Goal: Transaction & Acquisition: Purchase product/service

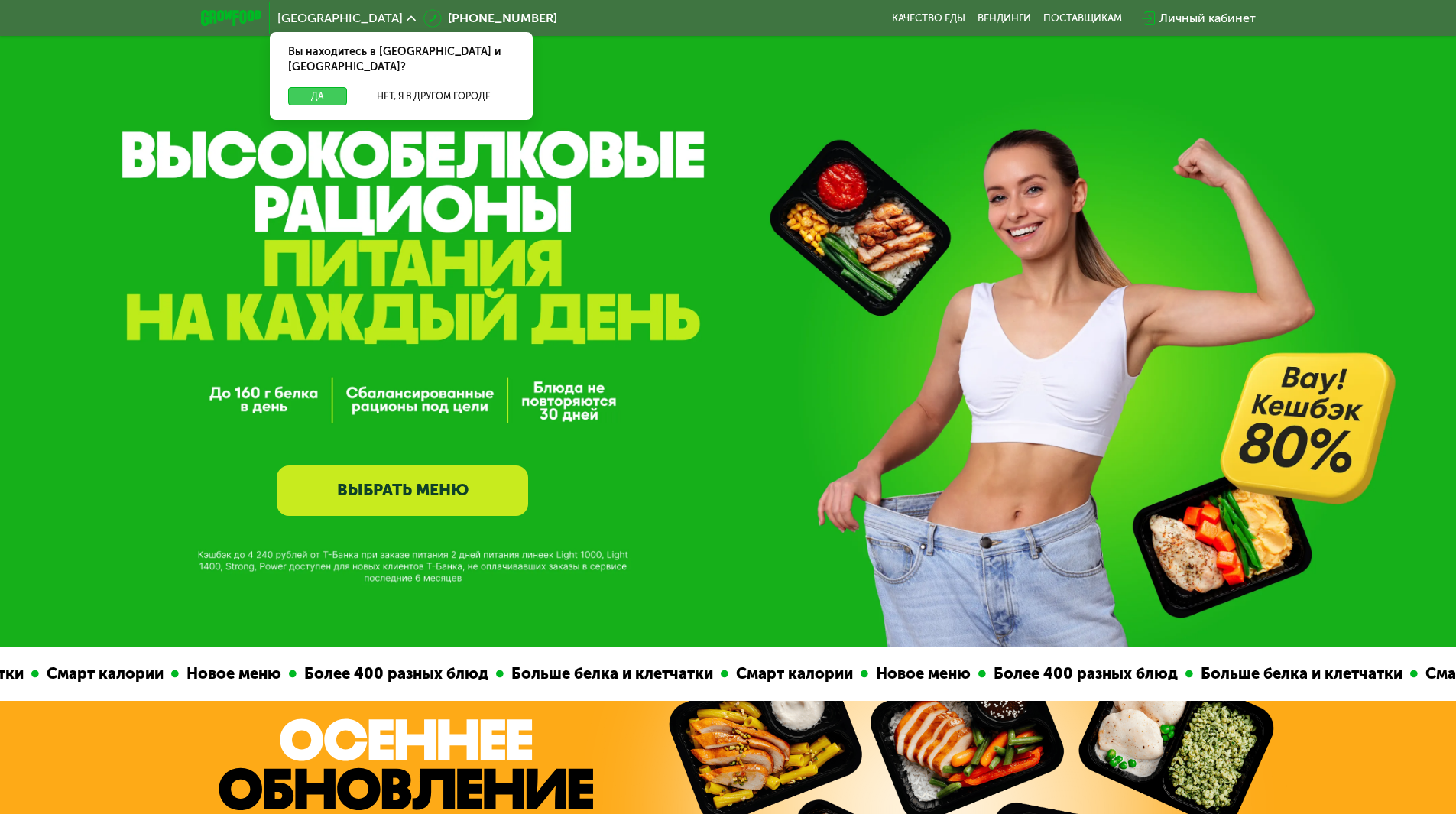
click at [323, 91] on button "Да" at bounding box center [317, 96] width 59 height 18
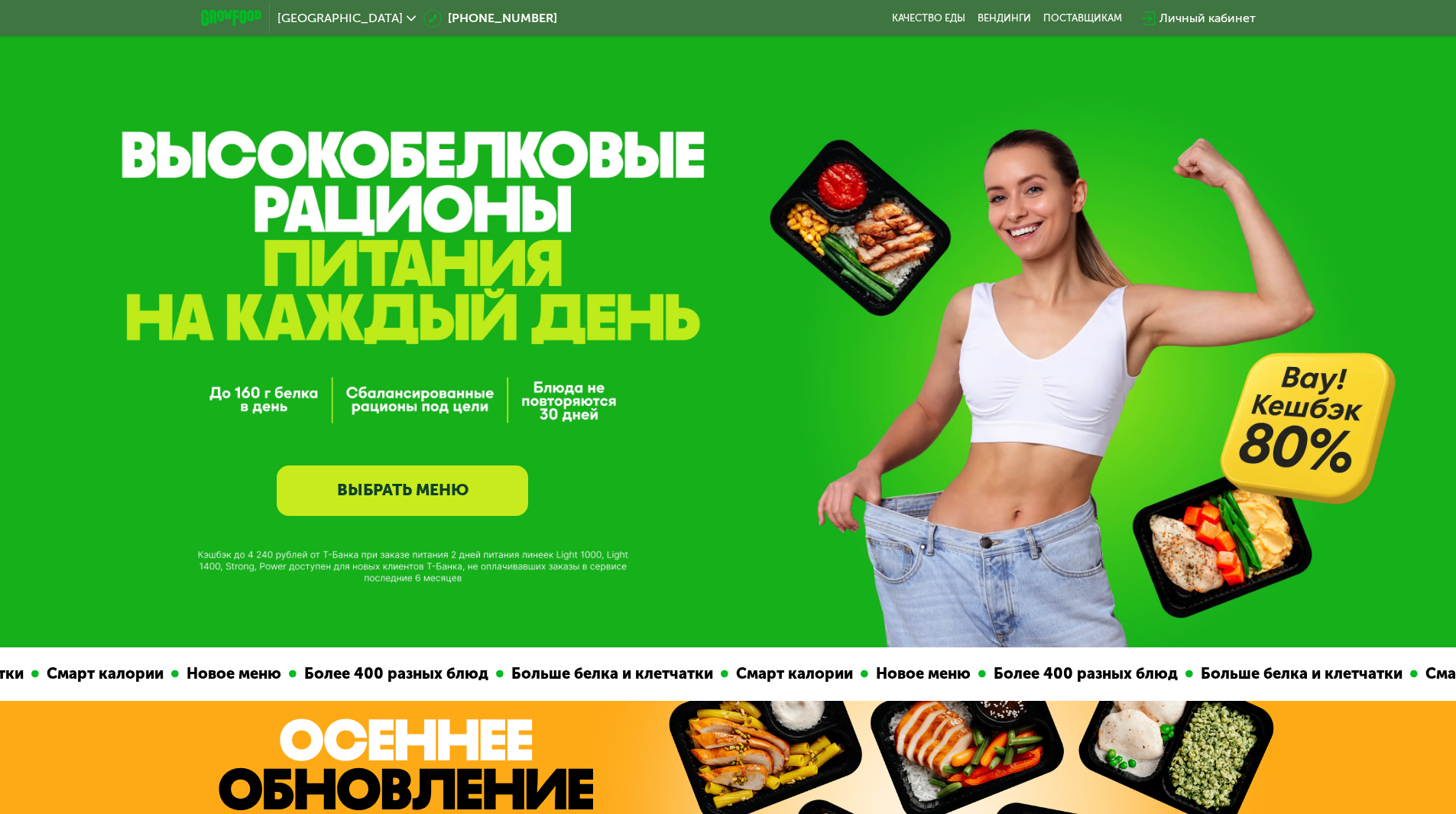
click at [405, 493] on link "ВЫБРАТЬ МЕНЮ" at bounding box center [402, 491] width 251 height 51
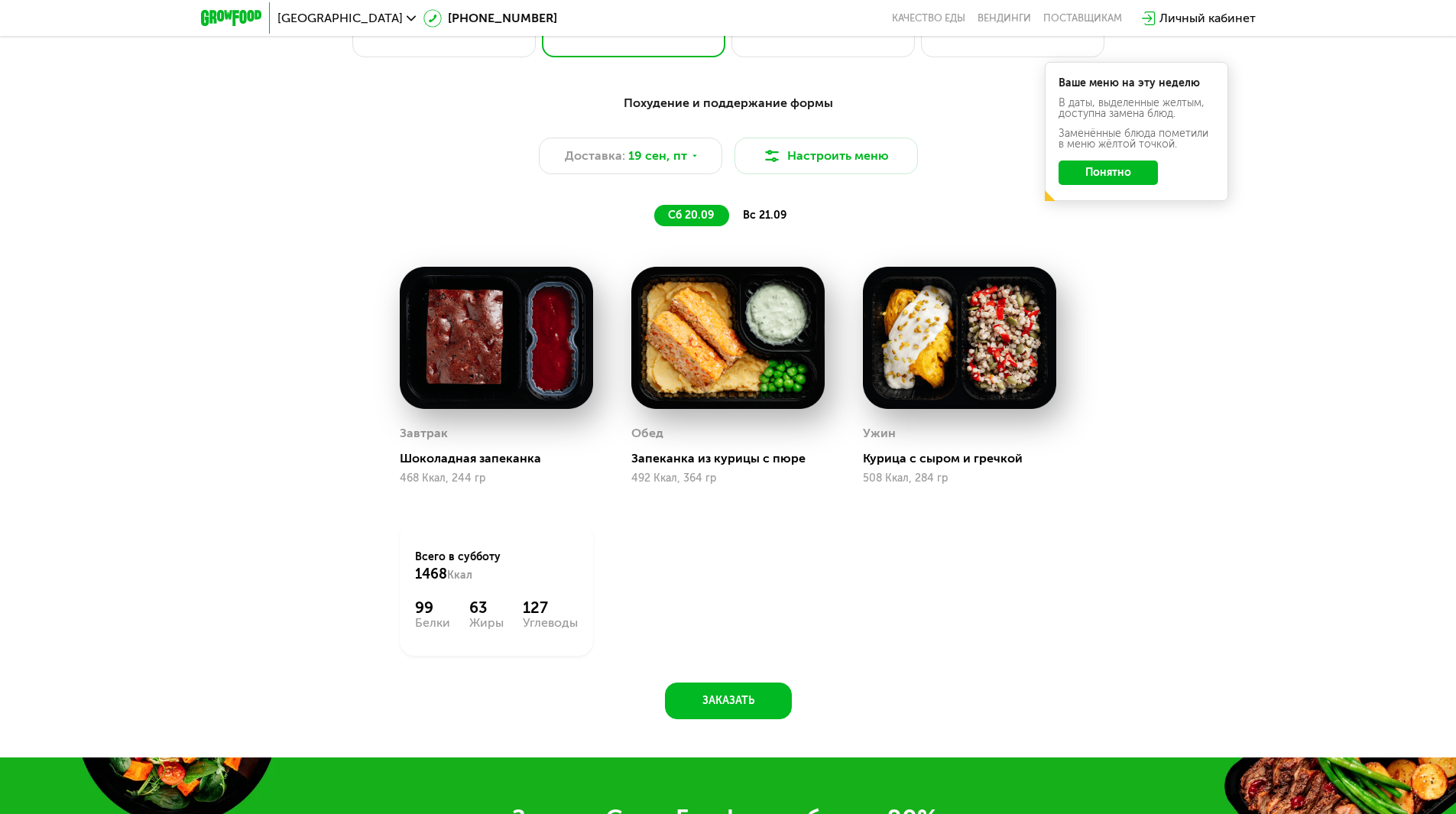
scroll to position [1257, 0]
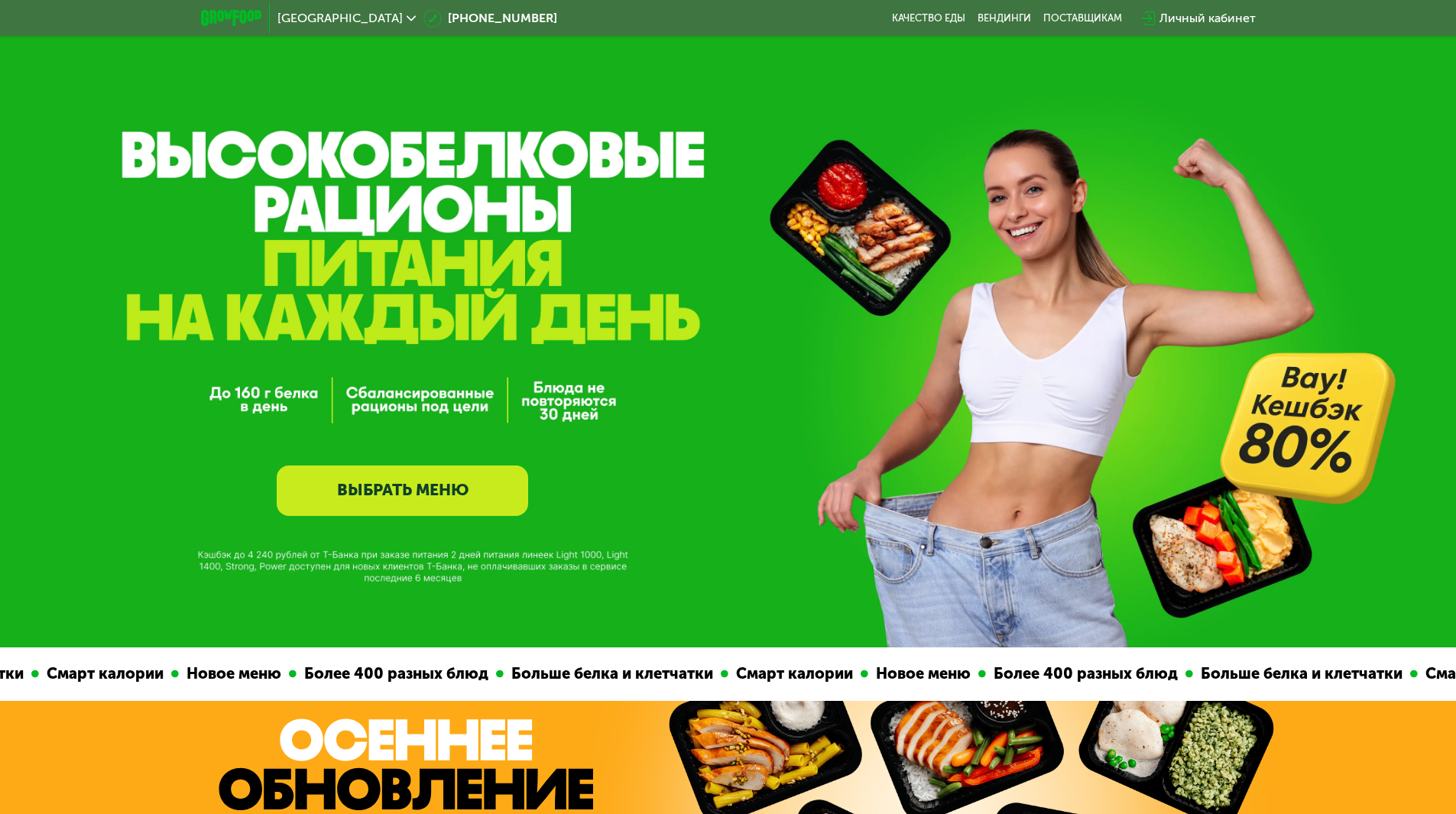
click at [386, 503] on link "ВЫБРАТЬ МЕНЮ" at bounding box center [402, 491] width 251 height 51
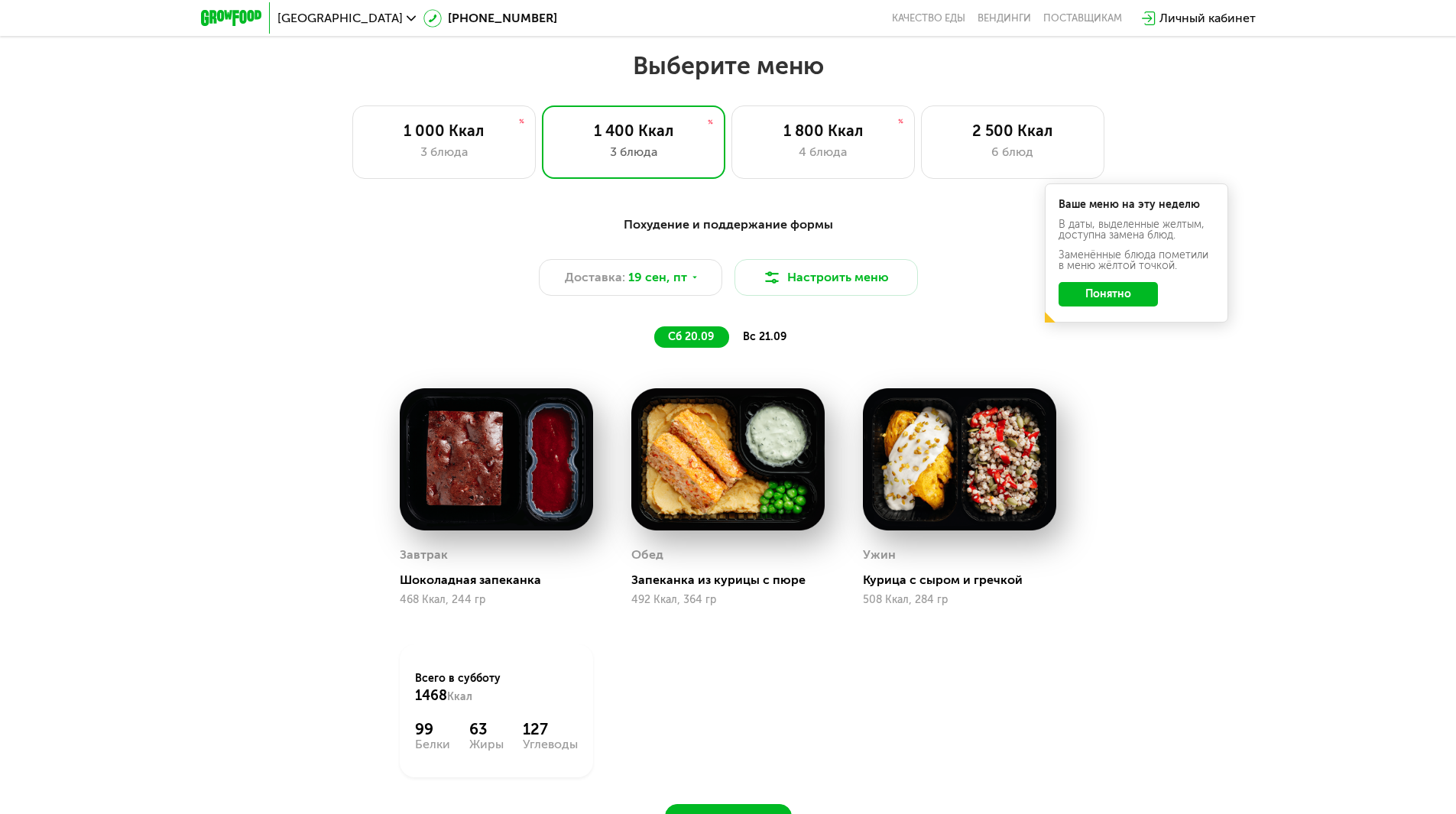
scroll to position [1257, 0]
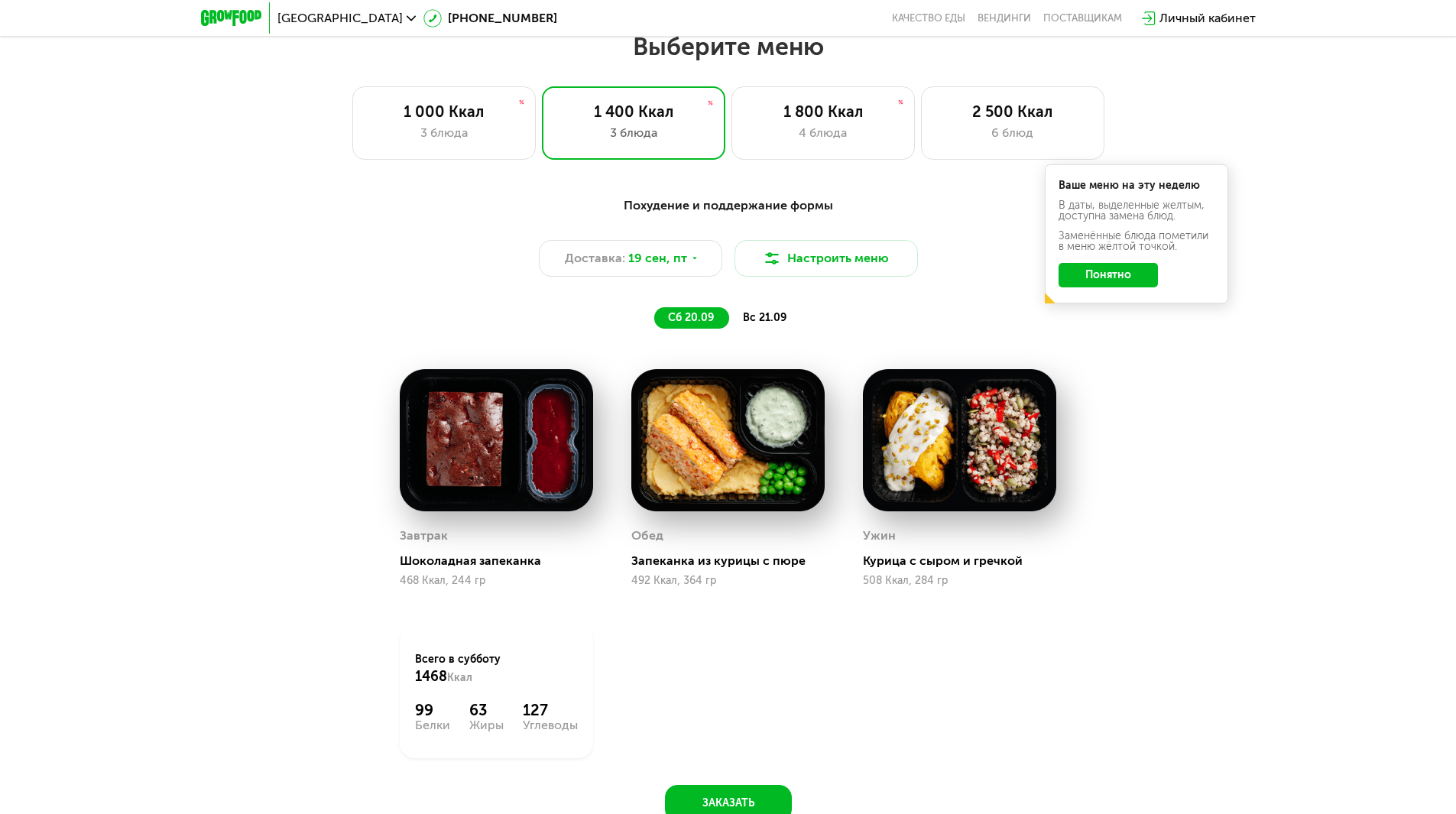
click at [1138, 276] on button "Понятно" at bounding box center [1108, 275] width 99 height 24
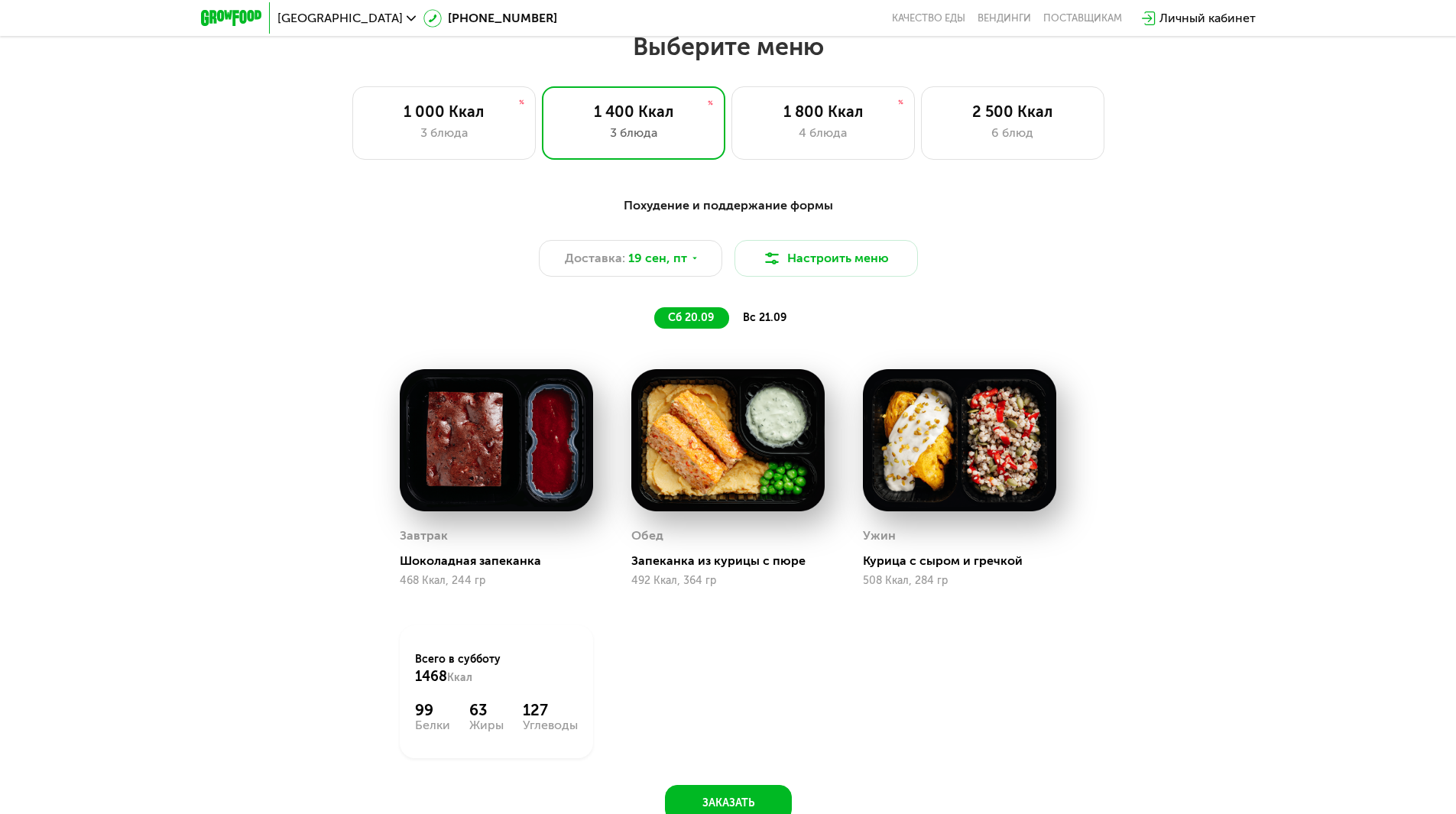
click at [761, 324] on span "вс 21.09" at bounding box center [765, 317] width 43 height 13
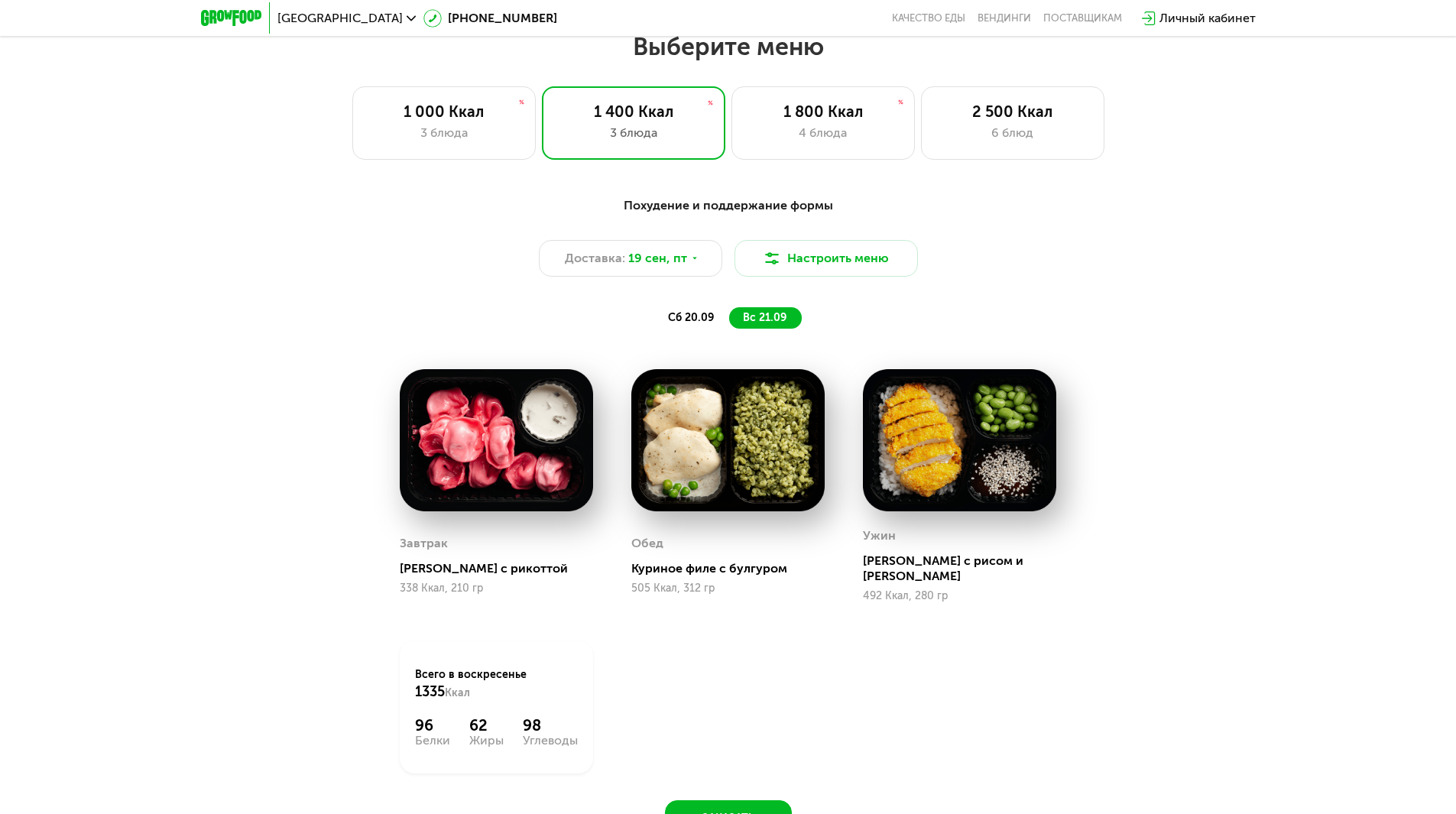
click at [676, 324] on span "сб 20.09" at bounding box center [691, 317] width 46 height 13
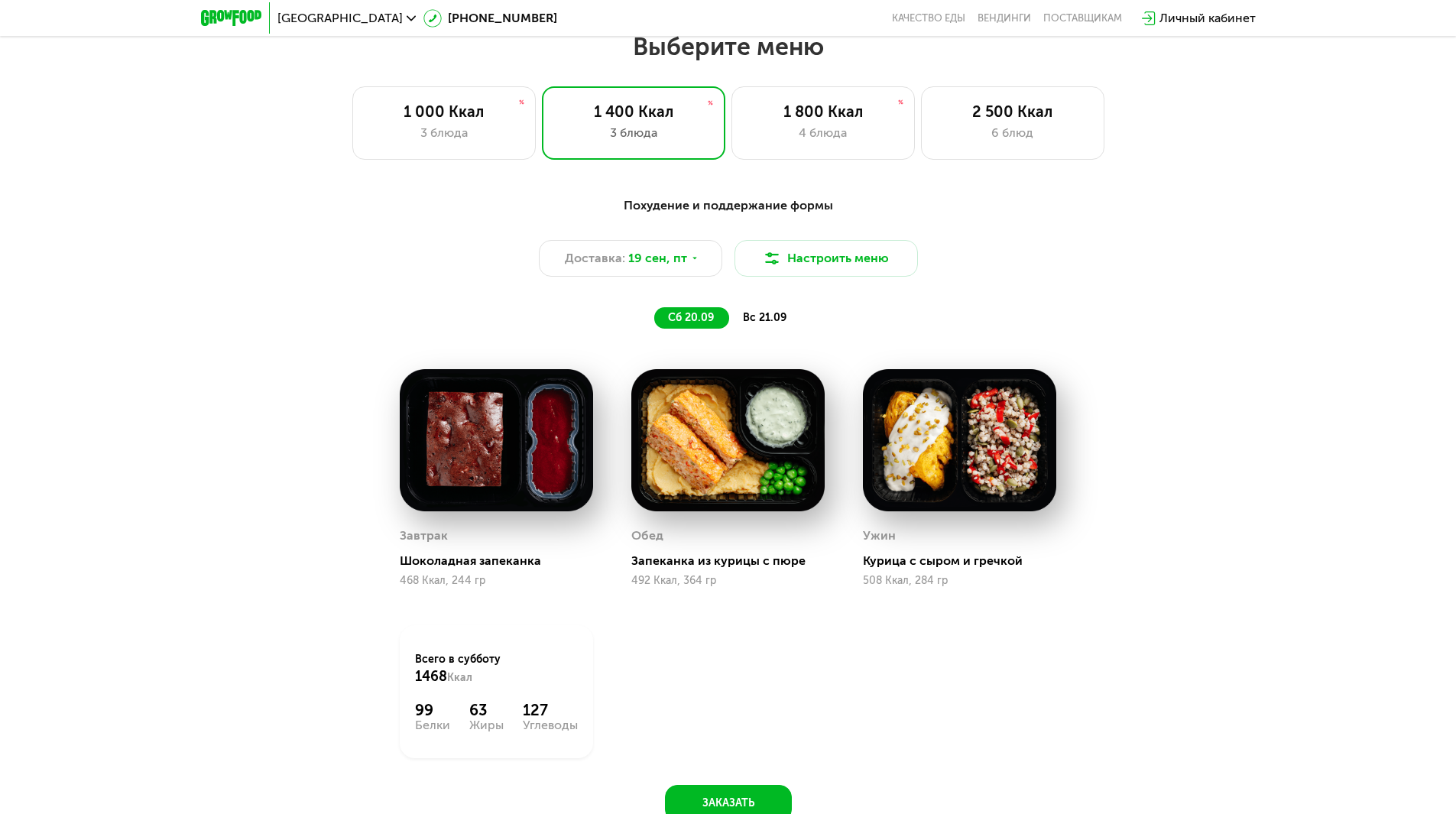
click at [749, 323] on span "вс 21.09" at bounding box center [765, 317] width 43 height 13
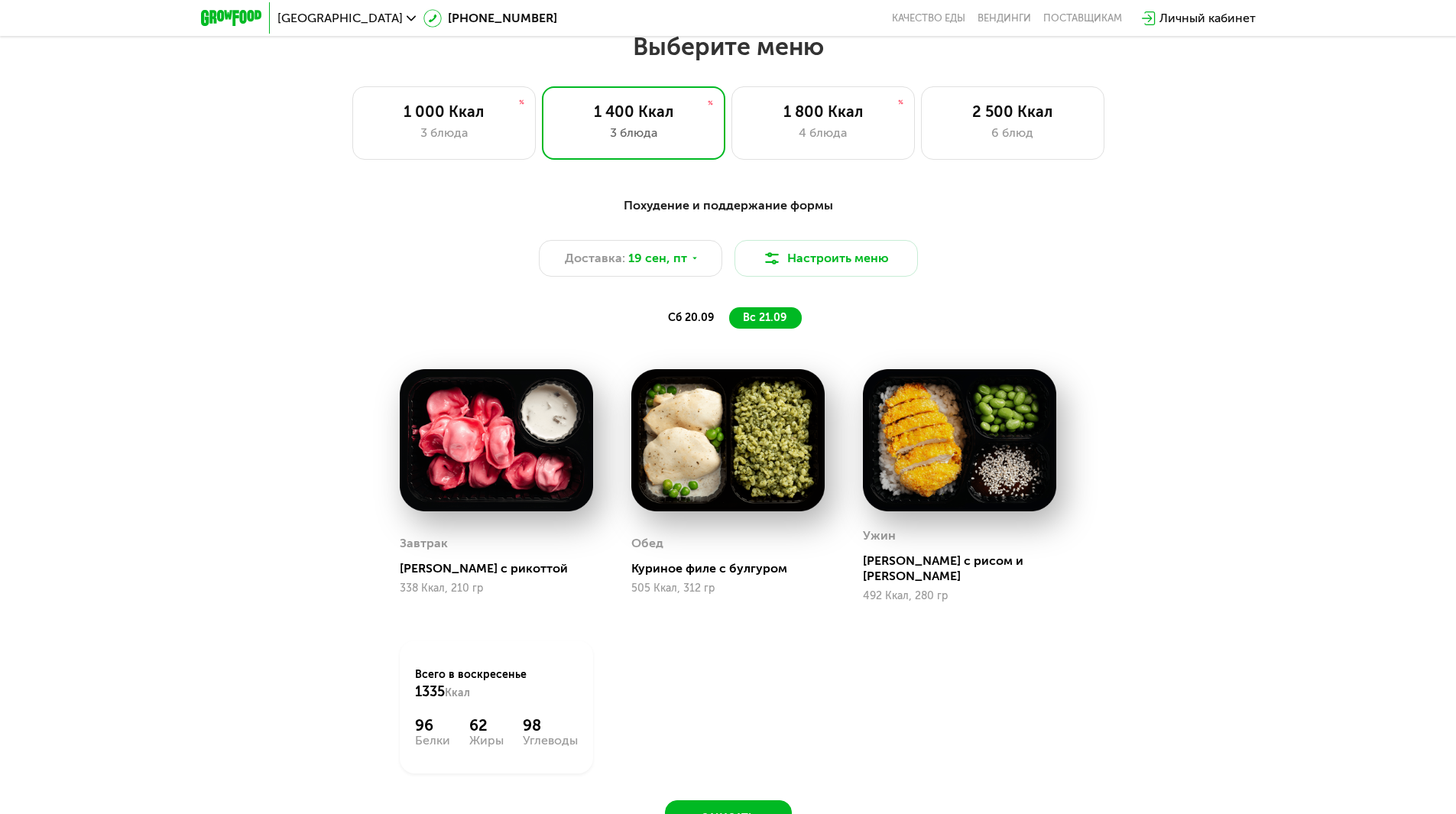
click at [686, 324] on span "сб 20.09" at bounding box center [691, 317] width 46 height 13
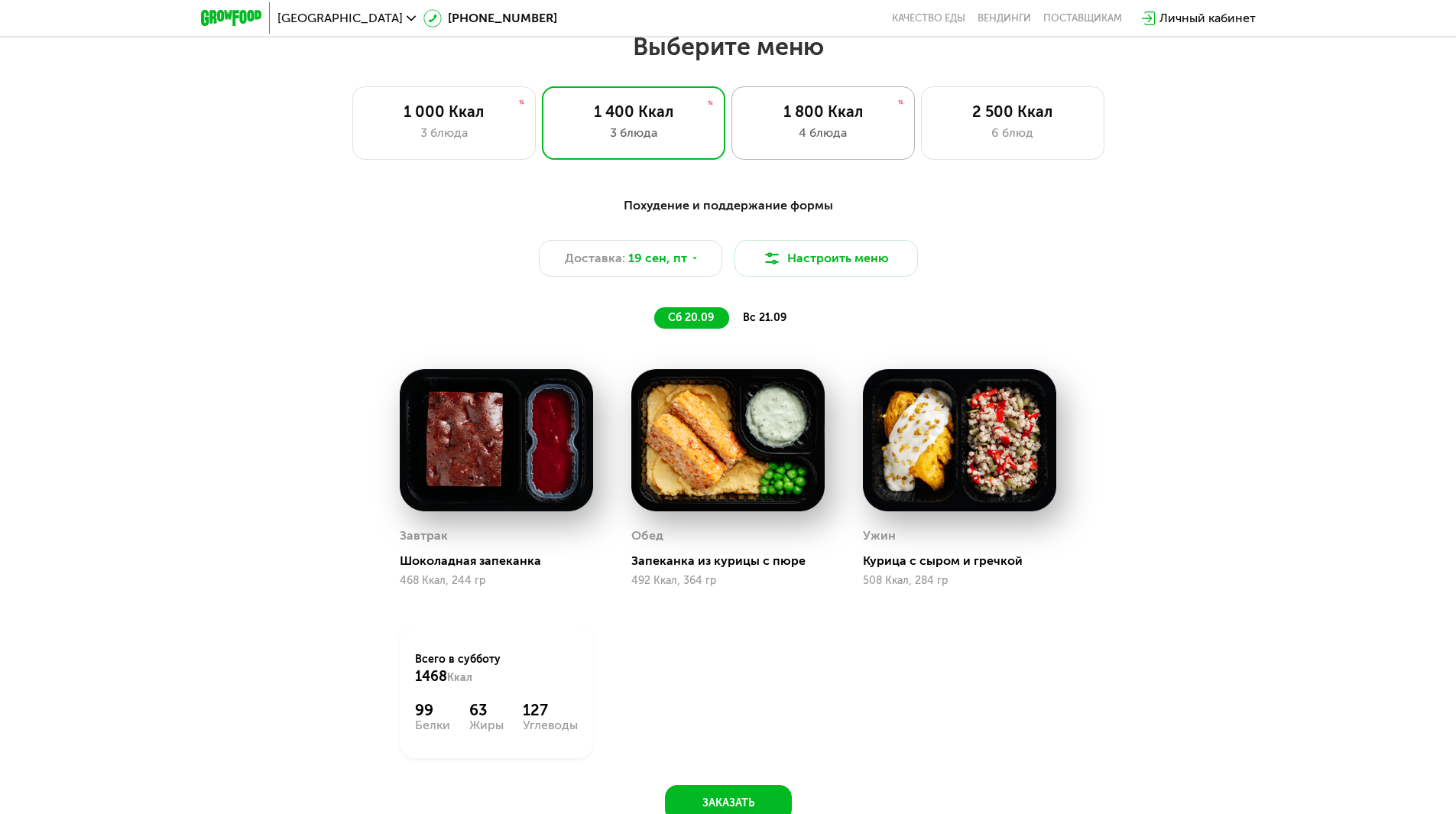
click at [821, 121] on div "1 800 Ккал" at bounding box center [824, 111] width 152 height 18
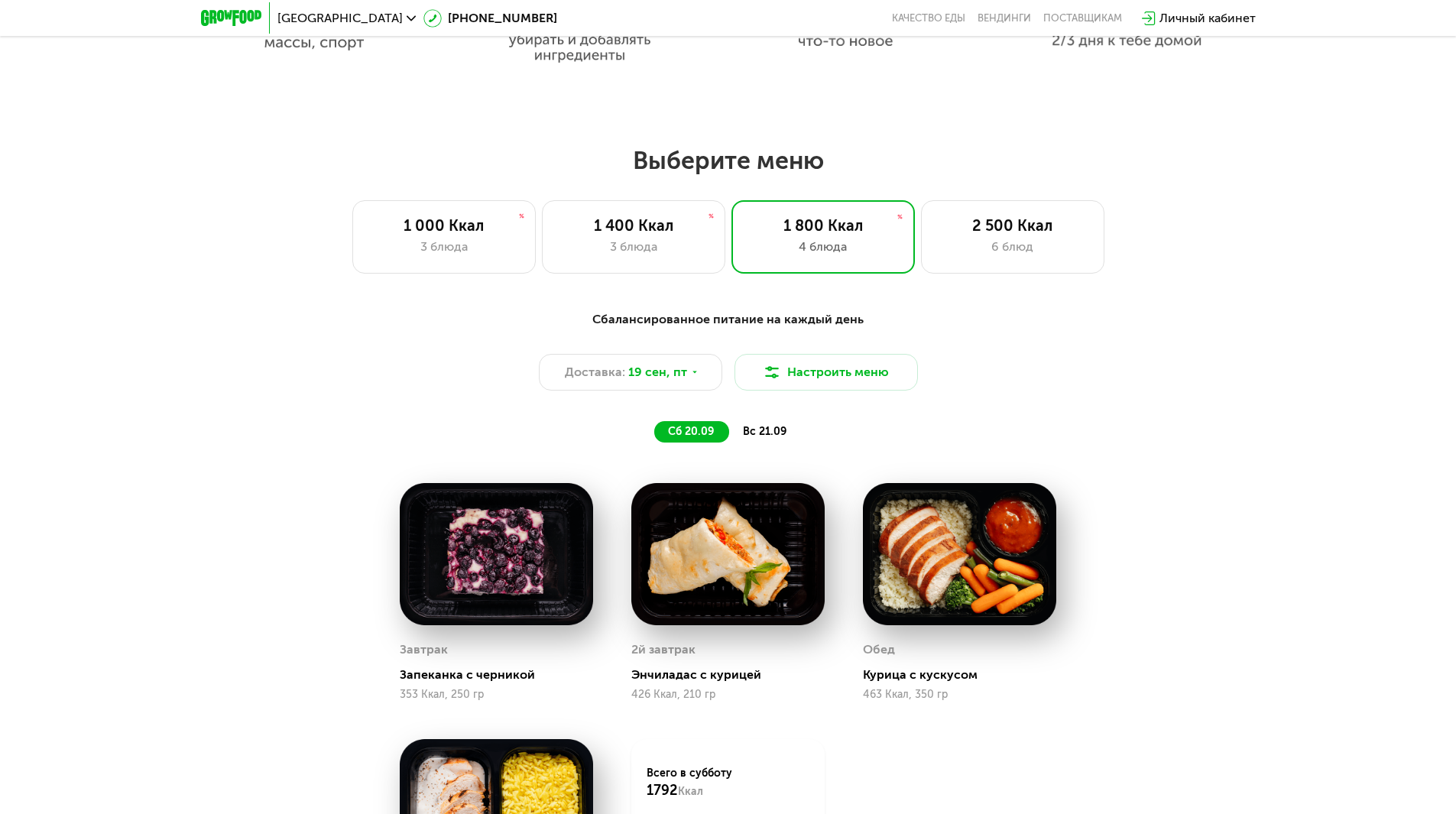
scroll to position [1104, 0]
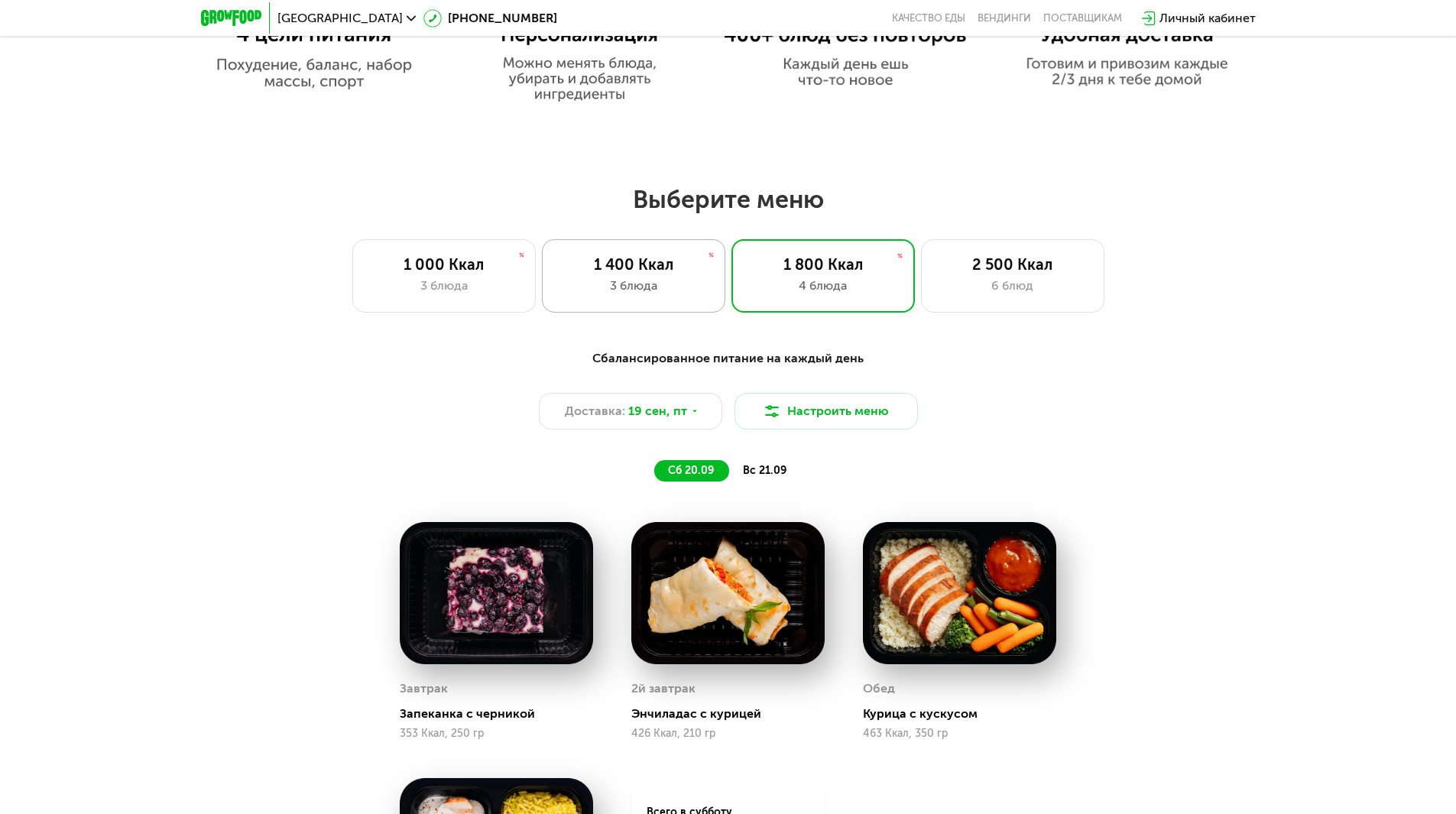
click at [689, 274] on div "1 400 Ккал" at bounding box center [634, 265] width 152 height 18
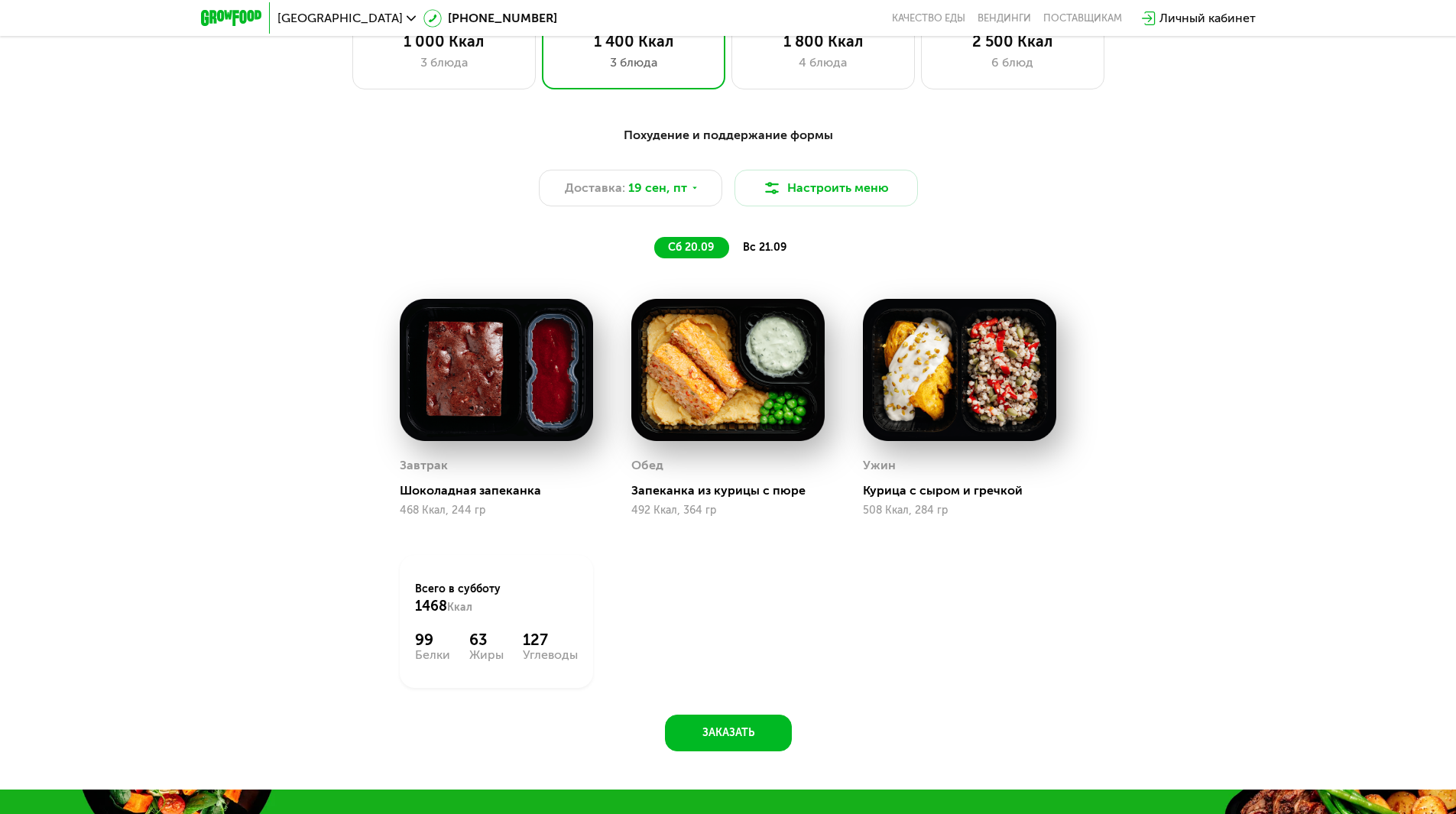
scroll to position [1333, 0]
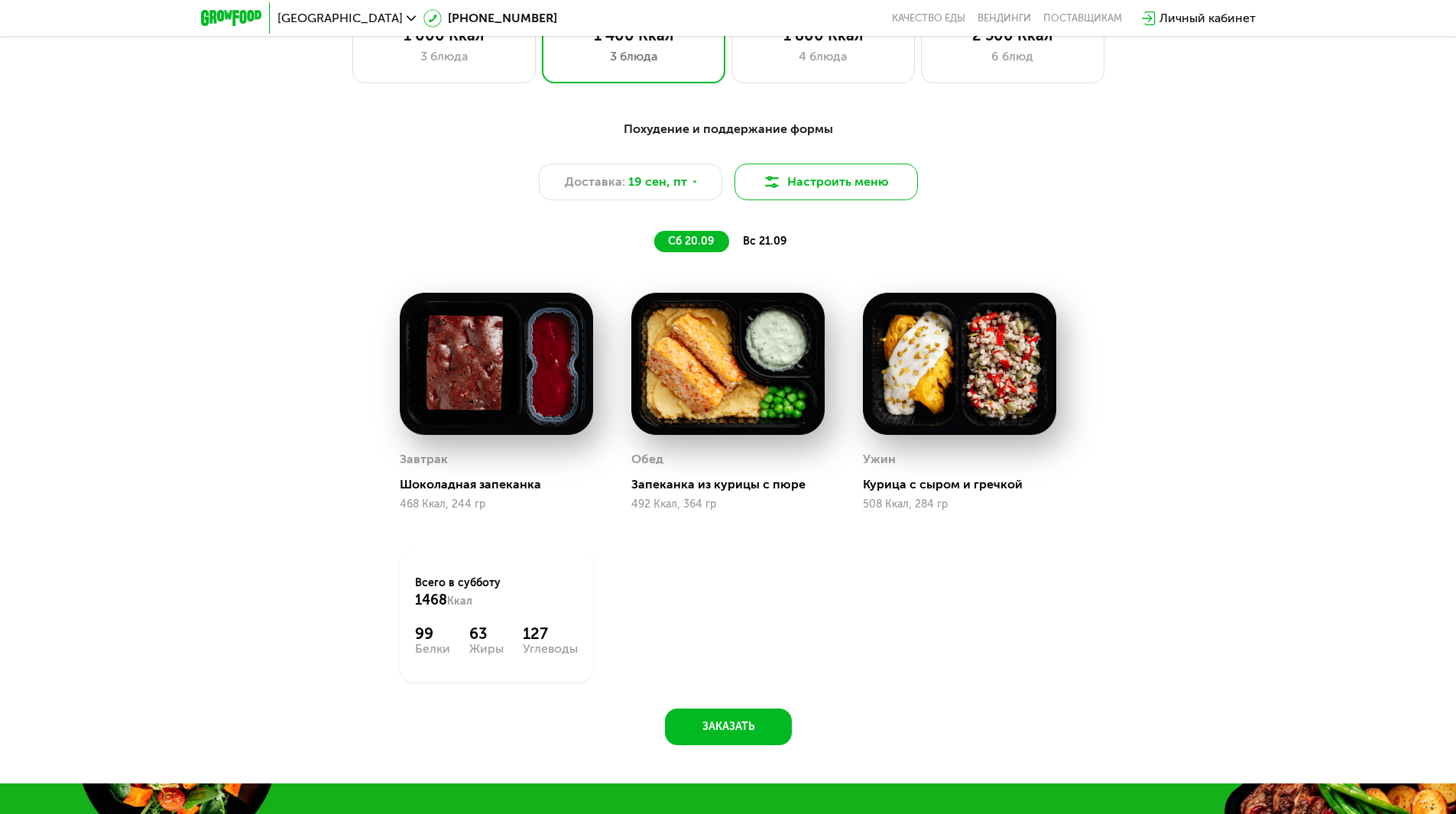
click at [873, 196] on button "Настроить меню" at bounding box center [826, 182] width 183 height 37
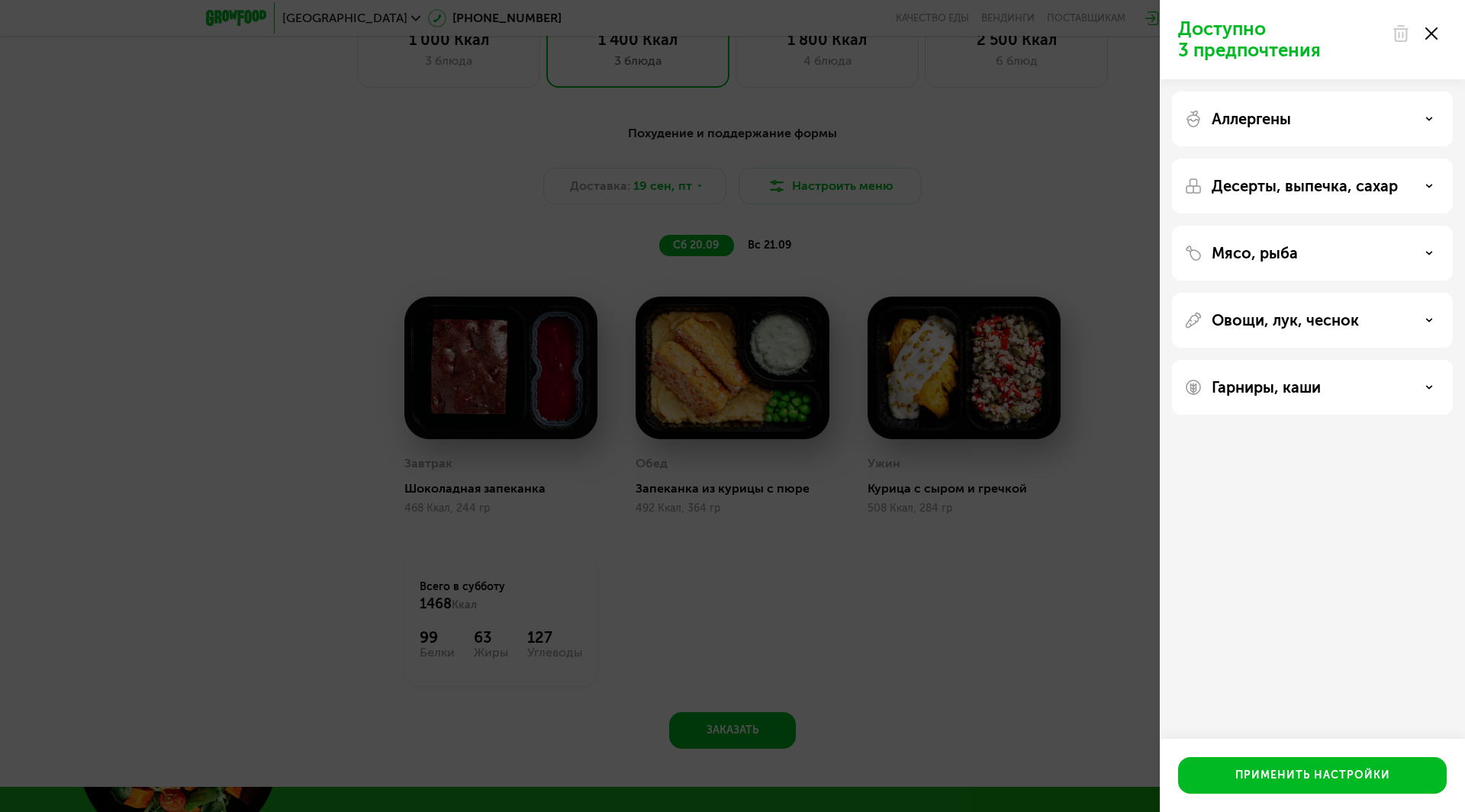
click at [1265, 132] on div "Аллергены" at bounding box center [1312, 119] width 280 height 55
click at [1066, 151] on div "Доступно 3 предпочтения Аллергены Десерты, выпечка, сахар Мясо, рыба Овощи, лук…" at bounding box center [732, 406] width 1465 height 812
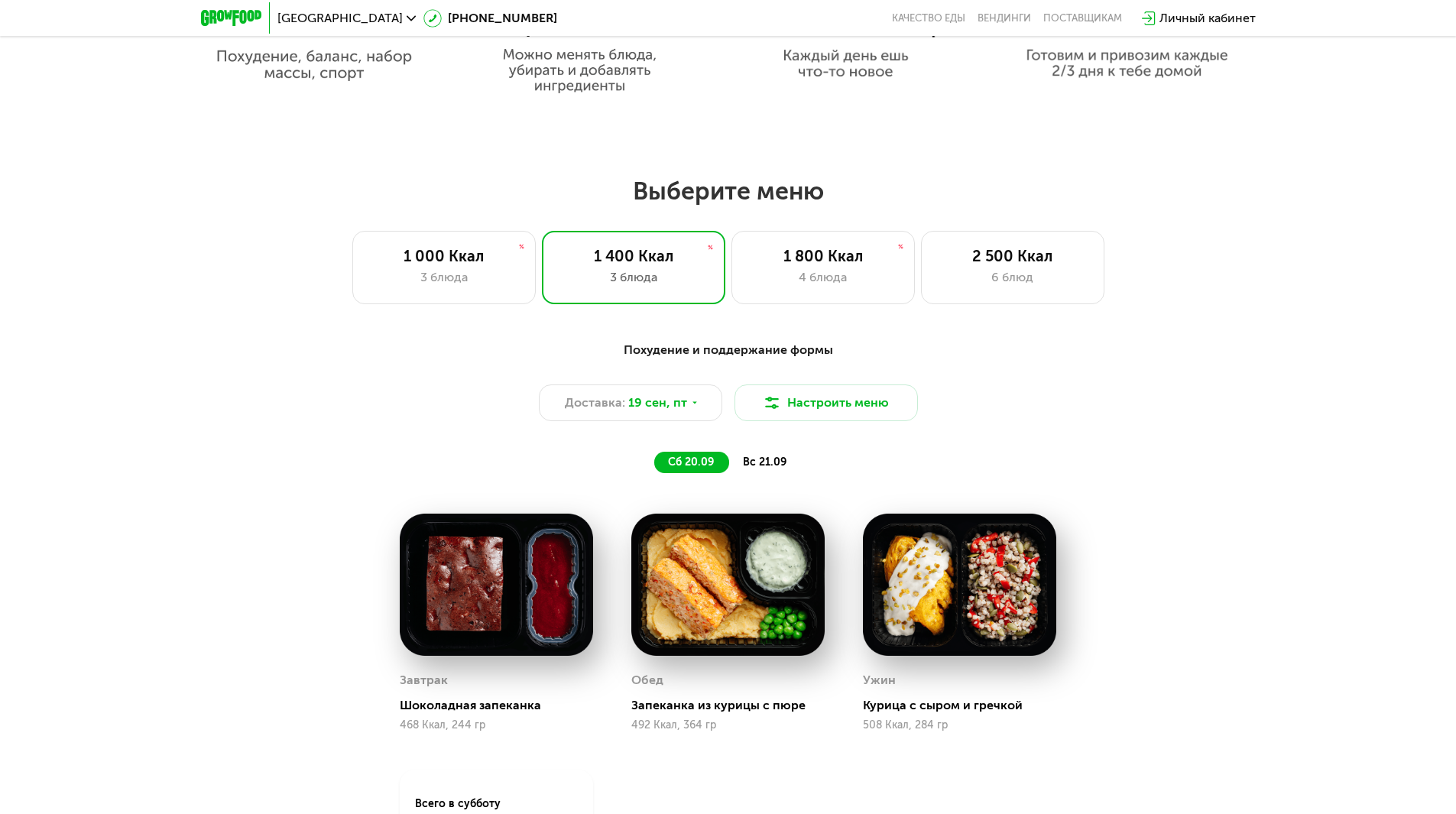
scroll to position [1104, 0]
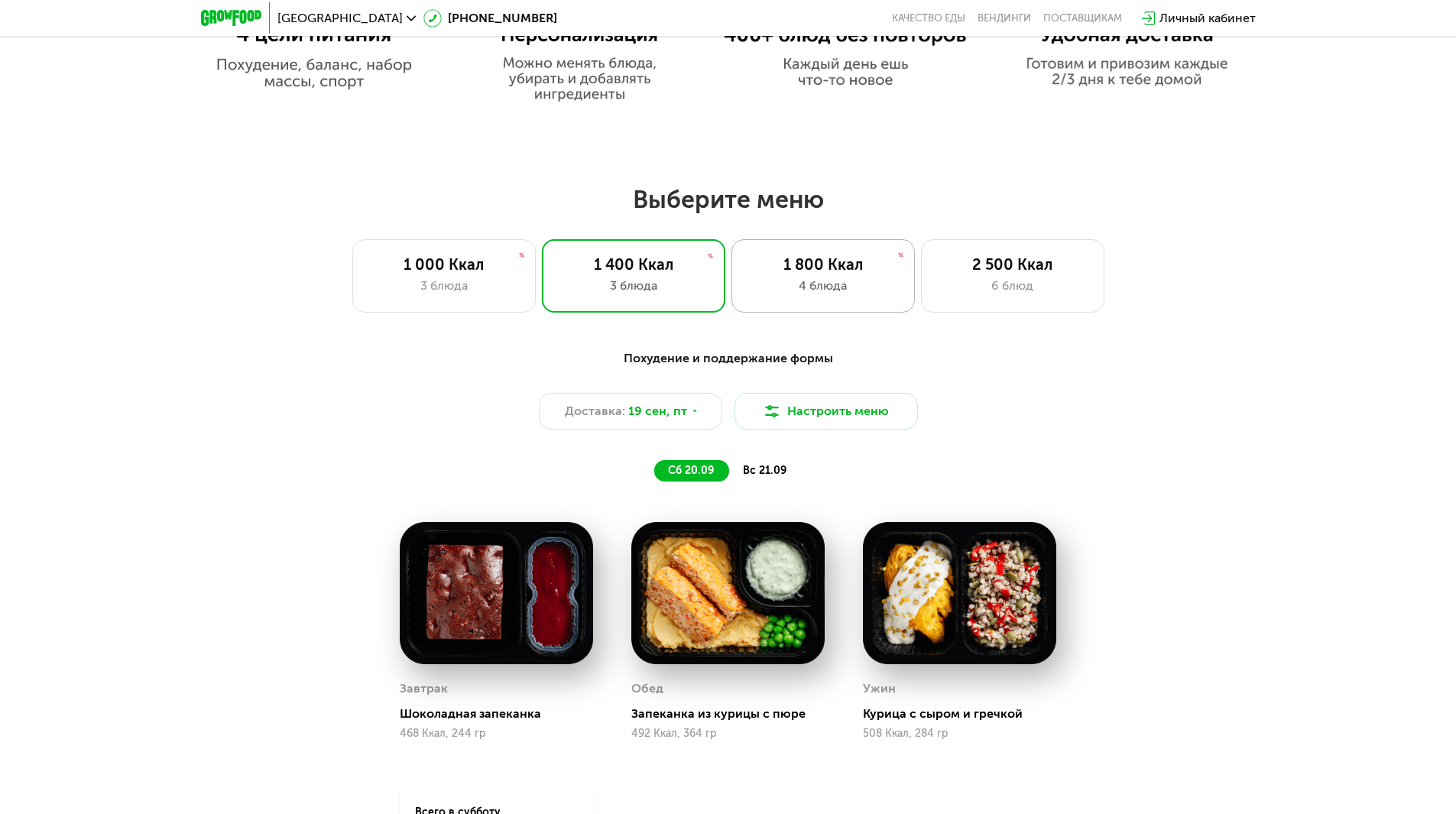
click at [838, 285] on div "4 блюда" at bounding box center [824, 285] width 152 height 18
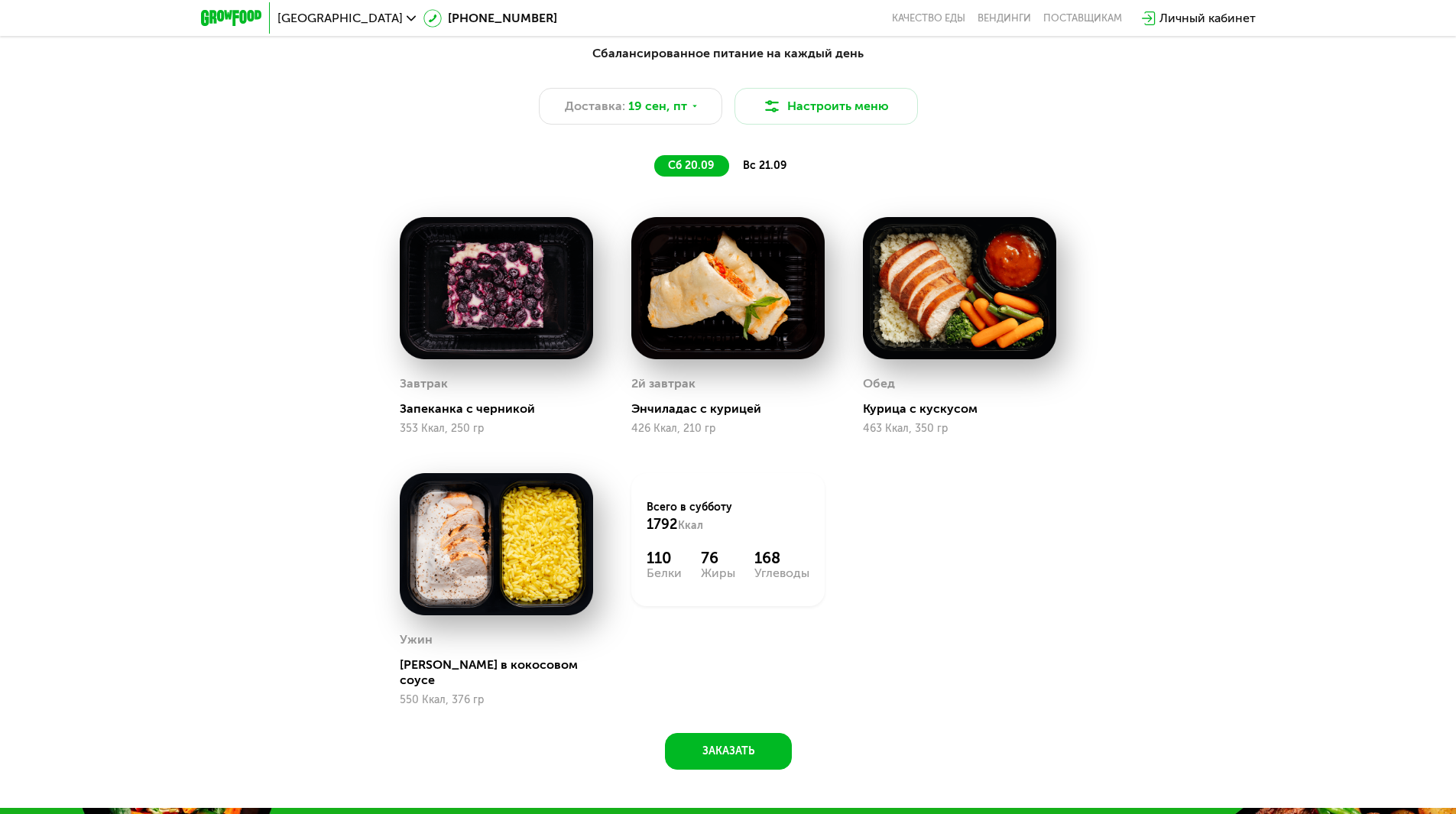
scroll to position [1181, 0]
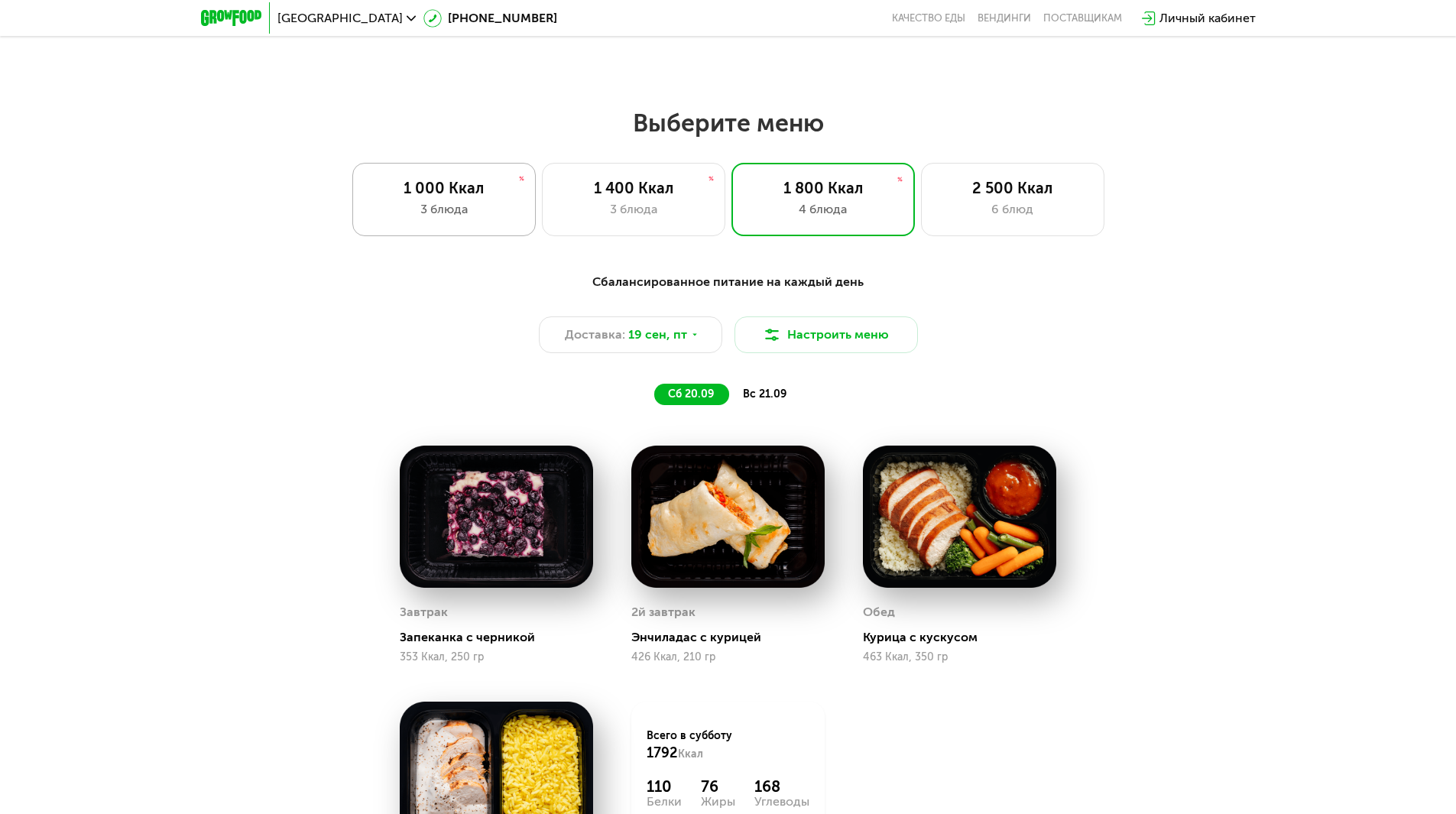
click at [486, 195] on div "1 000 Ккал" at bounding box center [444, 188] width 152 height 18
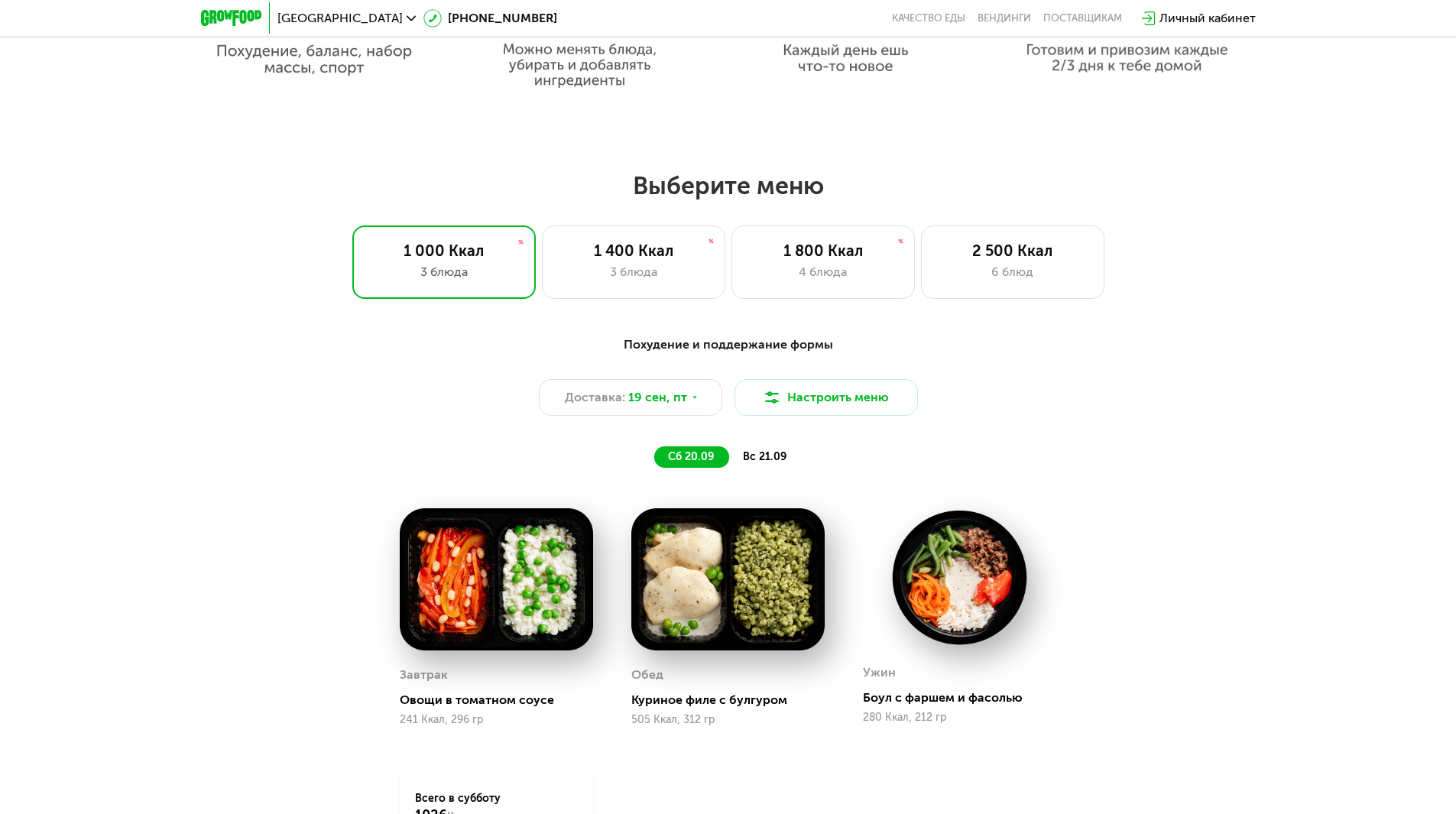
scroll to position [1271, 0]
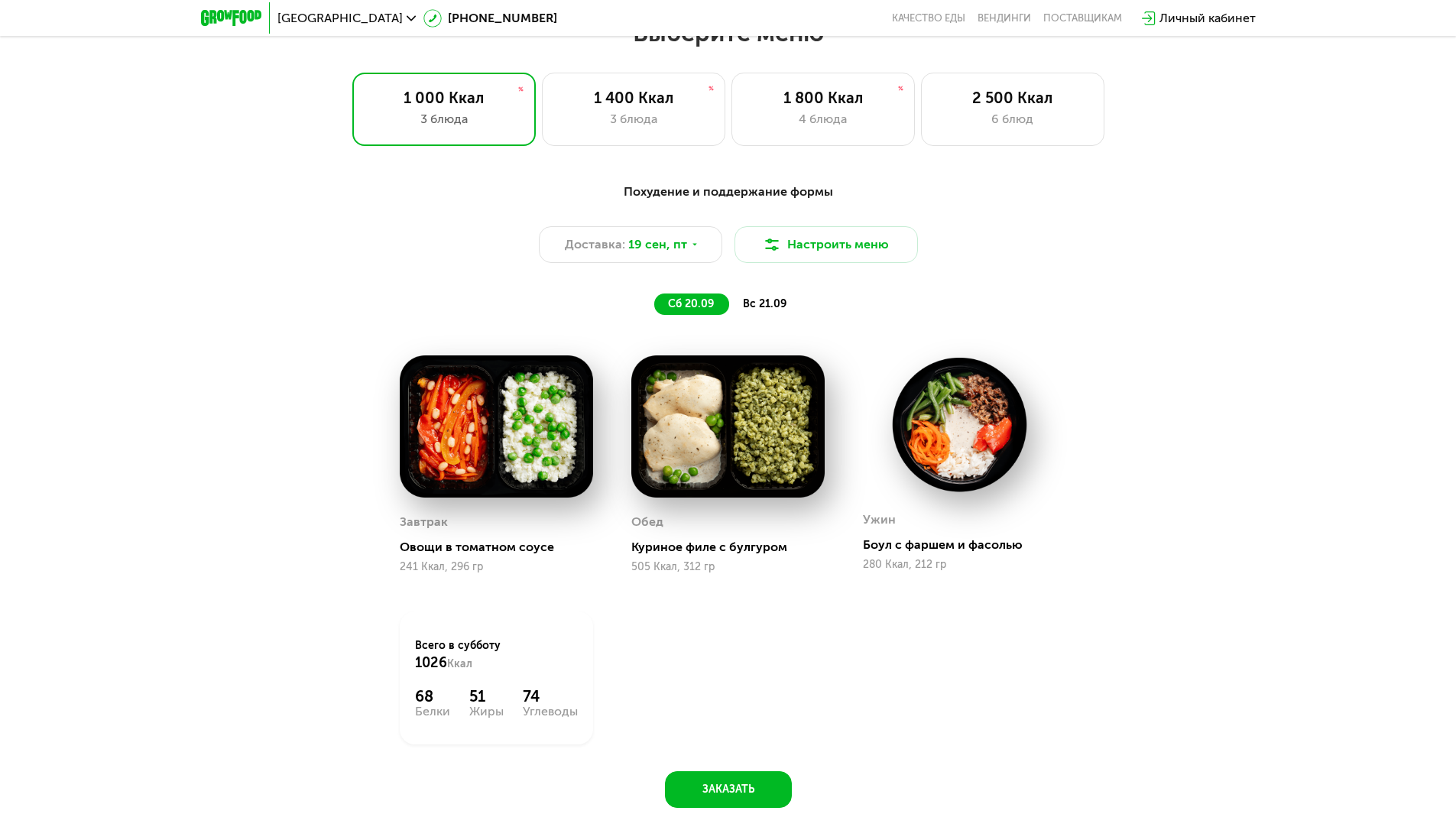
click at [771, 310] on span "вс 21.09" at bounding box center [765, 304] width 43 height 13
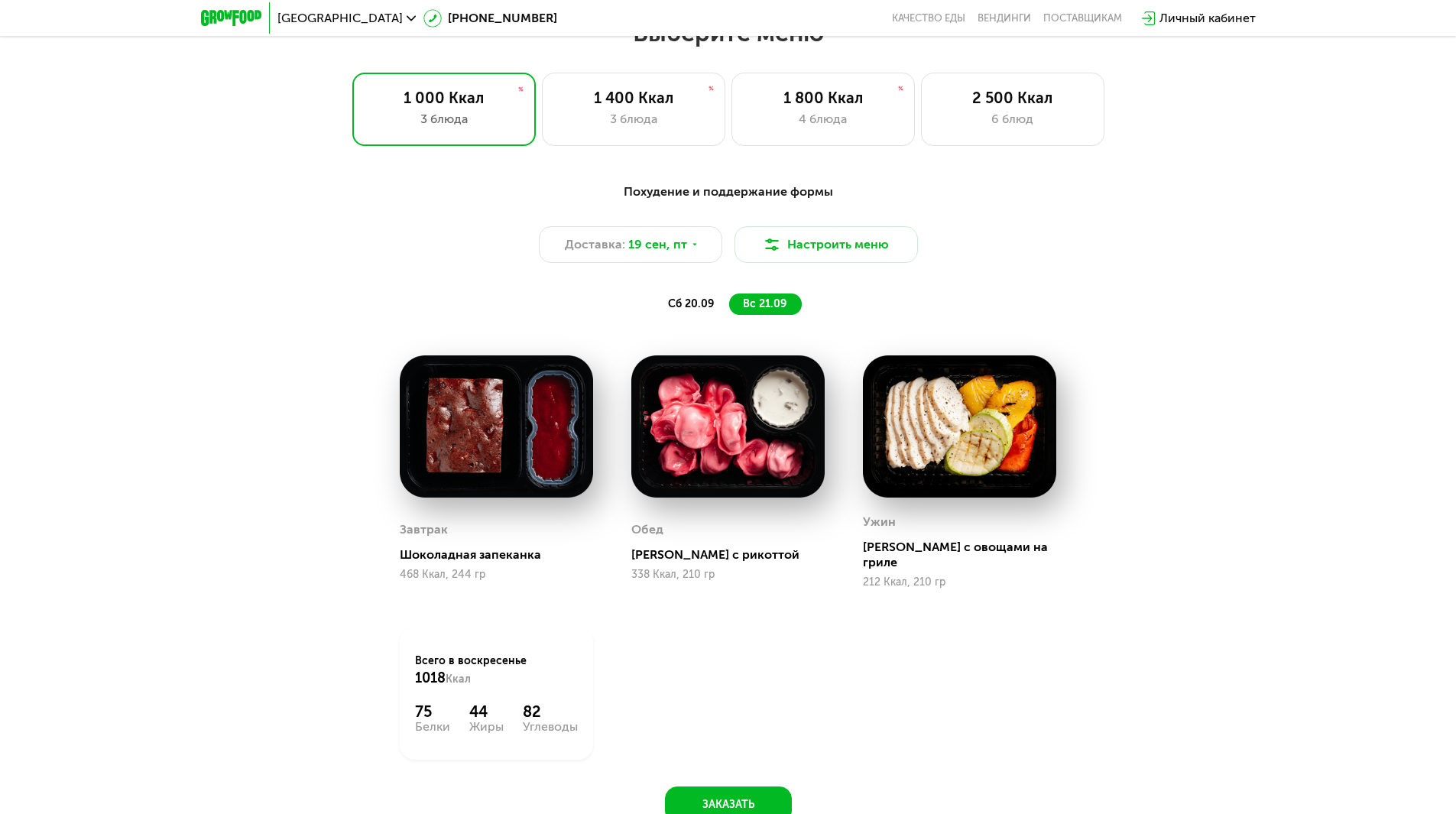
click at [665, 312] on div "сб 20.09" at bounding box center [692, 304] width 75 height 22
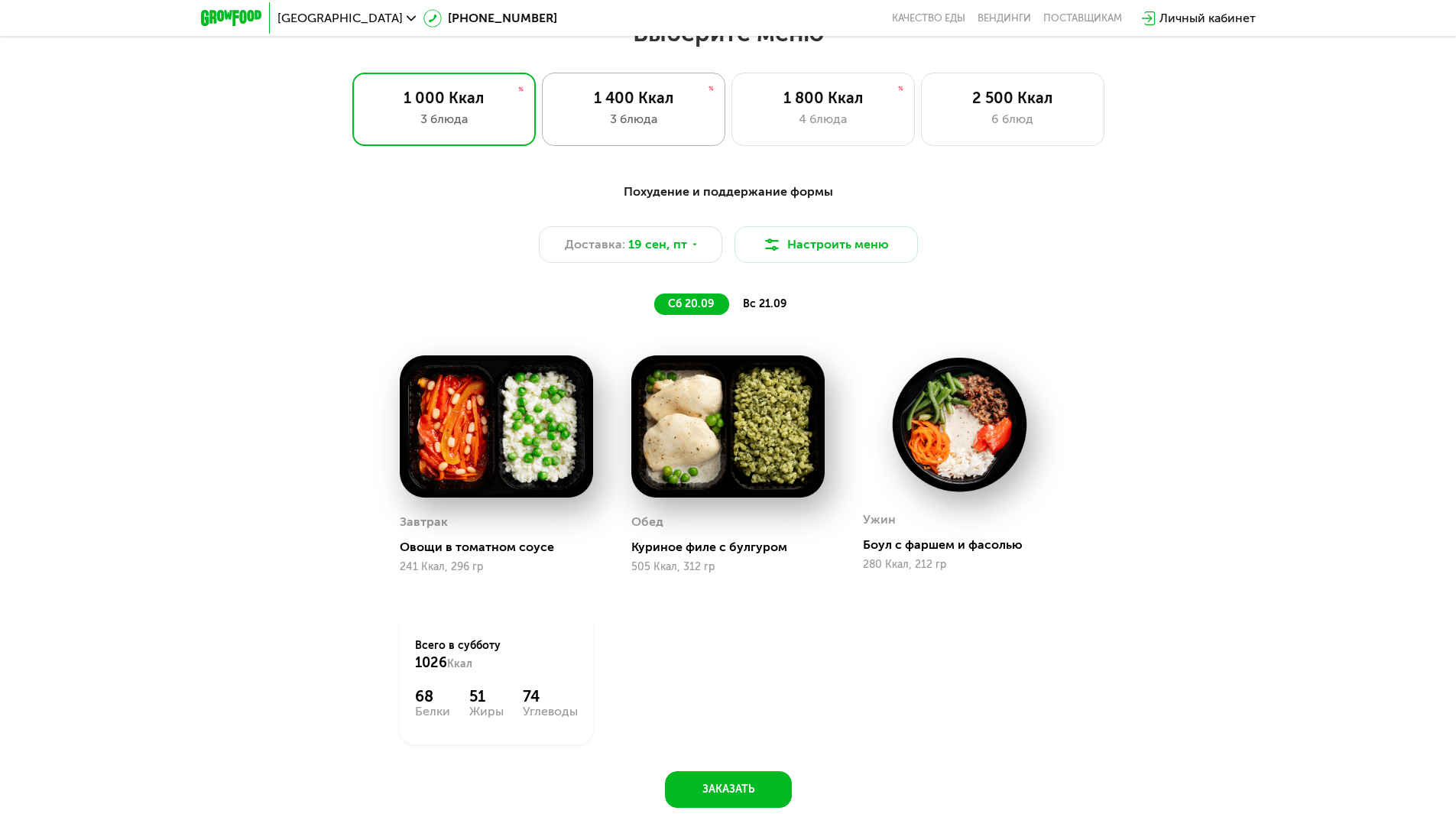
click at [571, 94] on div "1 400 Ккал" at bounding box center [634, 98] width 152 height 18
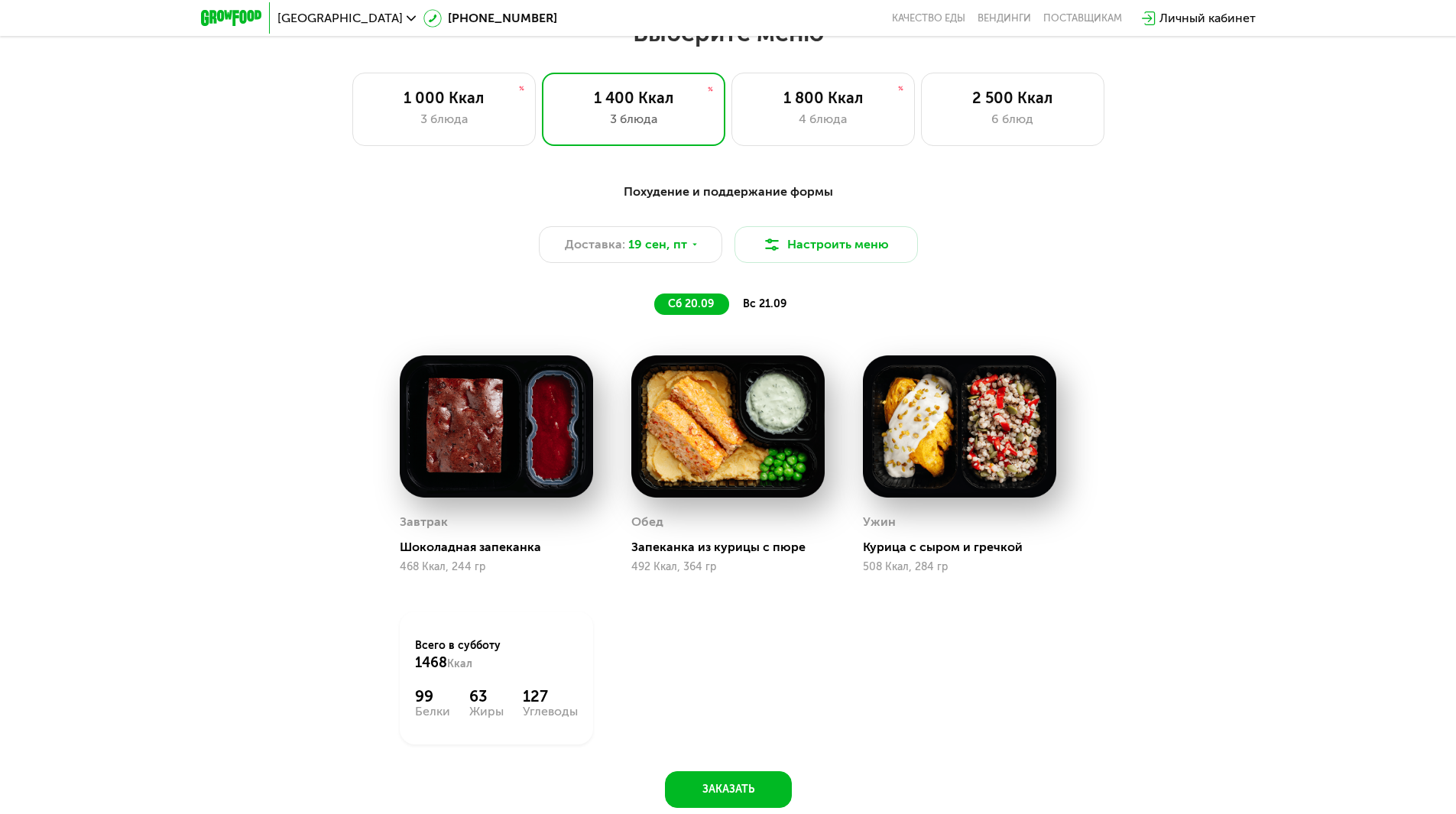
click at [769, 302] on span "вс 21.09" at bounding box center [765, 304] width 43 height 13
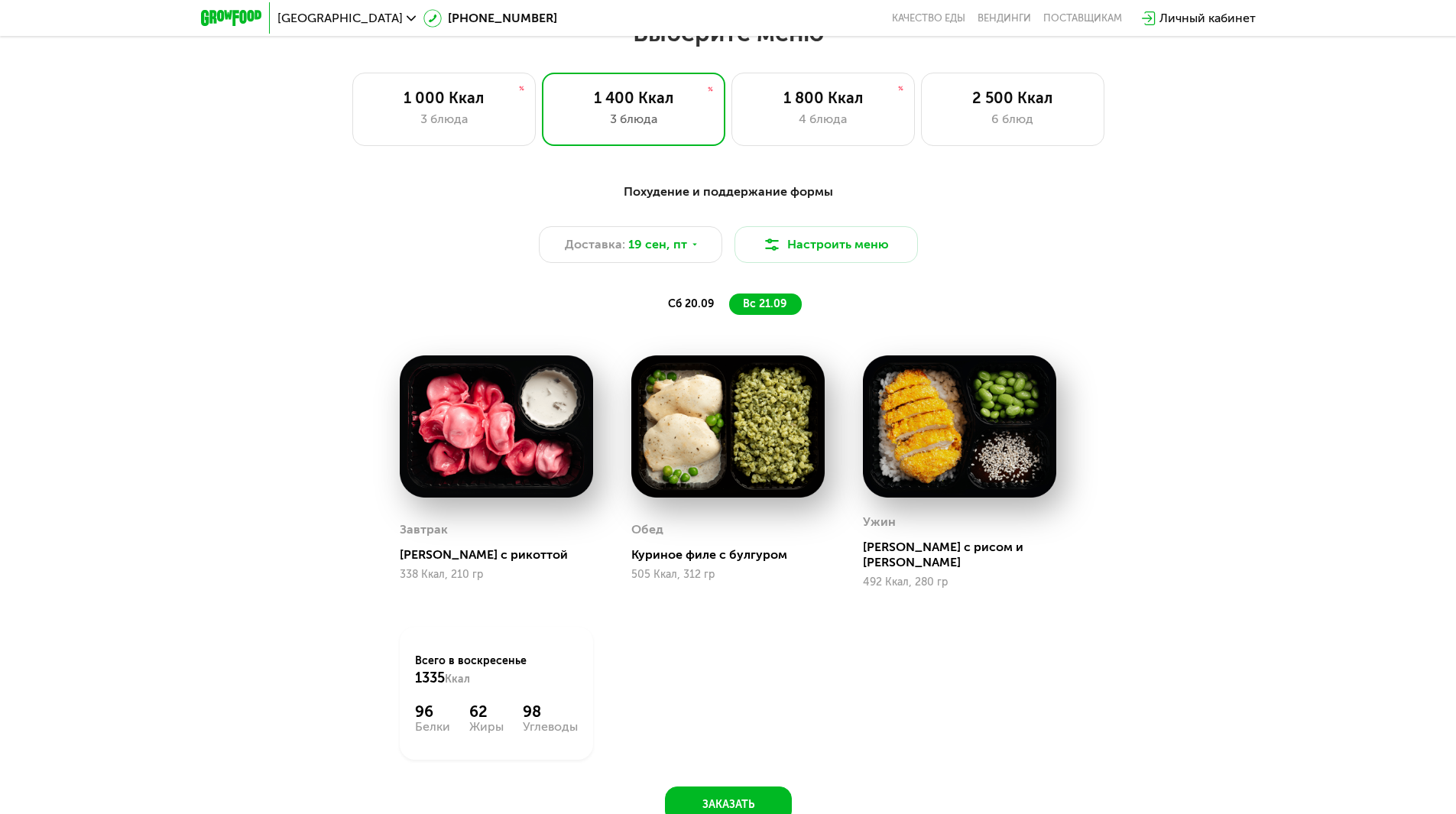
click at [680, 304] on span "сб 20.09" at bounding box center [691, 304] width 46 height 13
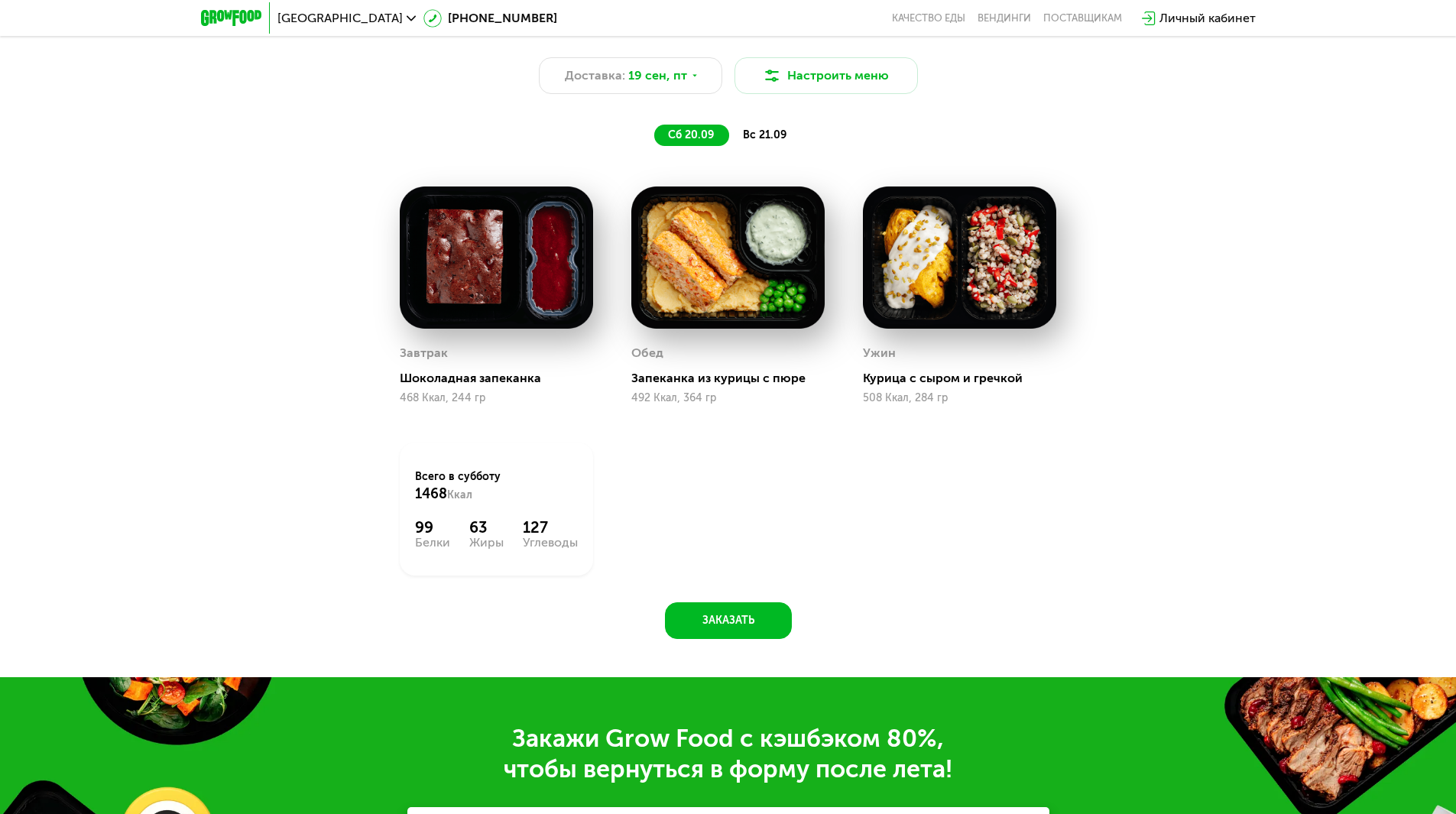
scroll to position [1347, 0]
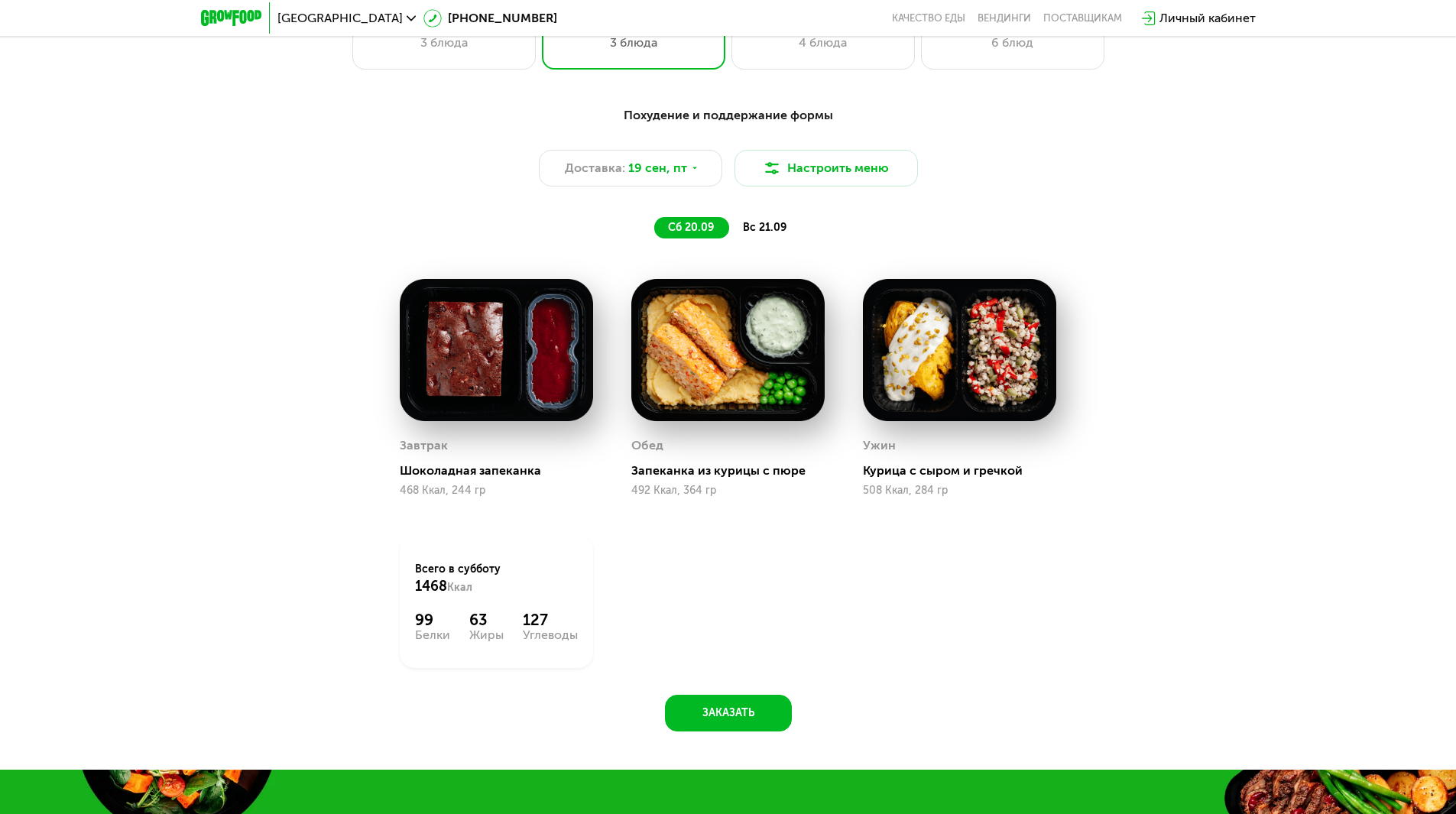
drag, startPoint x: 224, startPoint y: 17, endPoint x: 137, endPoint y: 198, distance: 200.8
click at [137, 198] on div "Похудение и поддержание формы Доставка: 19 сен, пт Настроить меню сб 20.09 вс 2…" at bounding box center [728, 427] width 1456 height 685
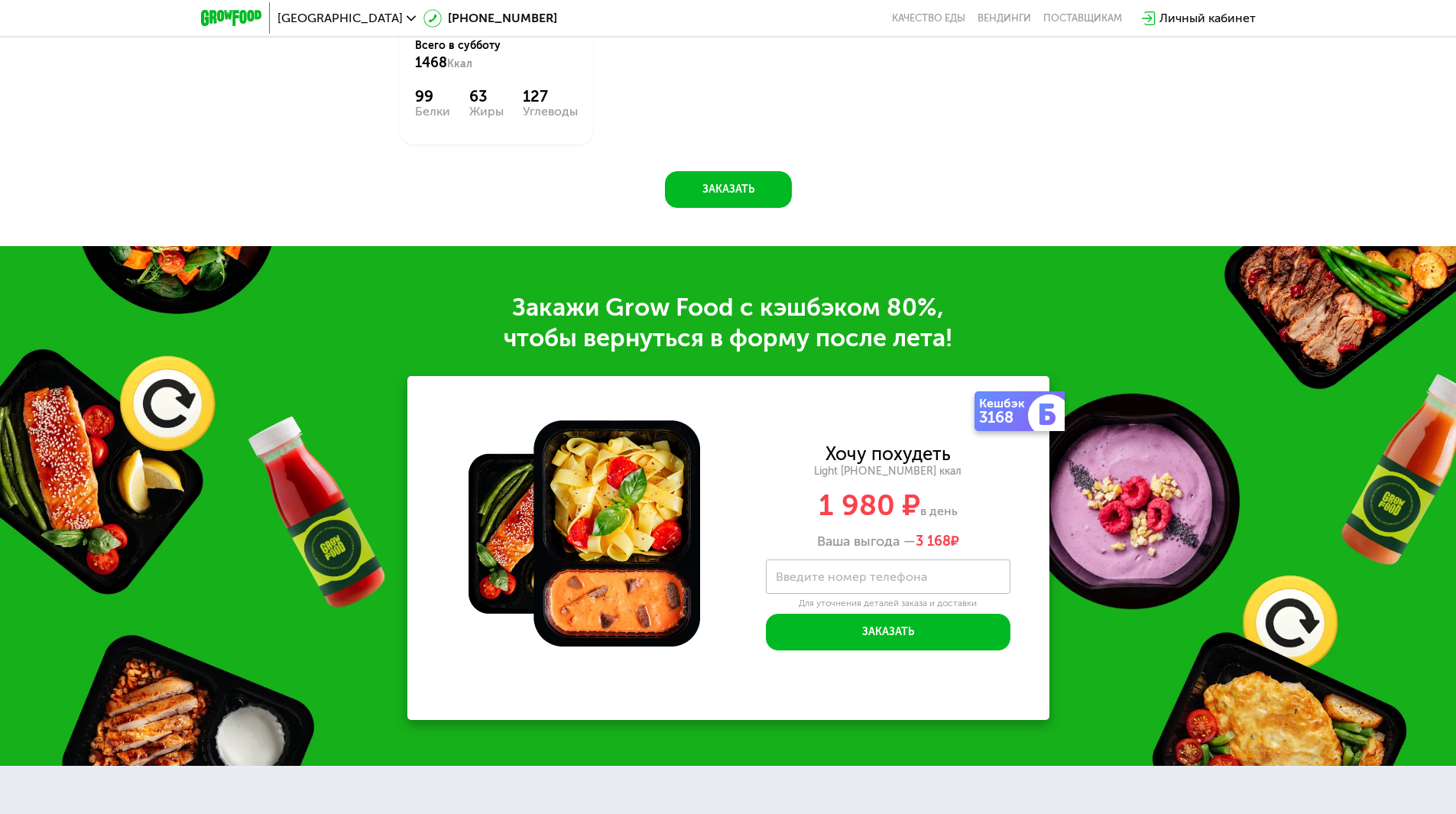
scroll to position [2064, 0]
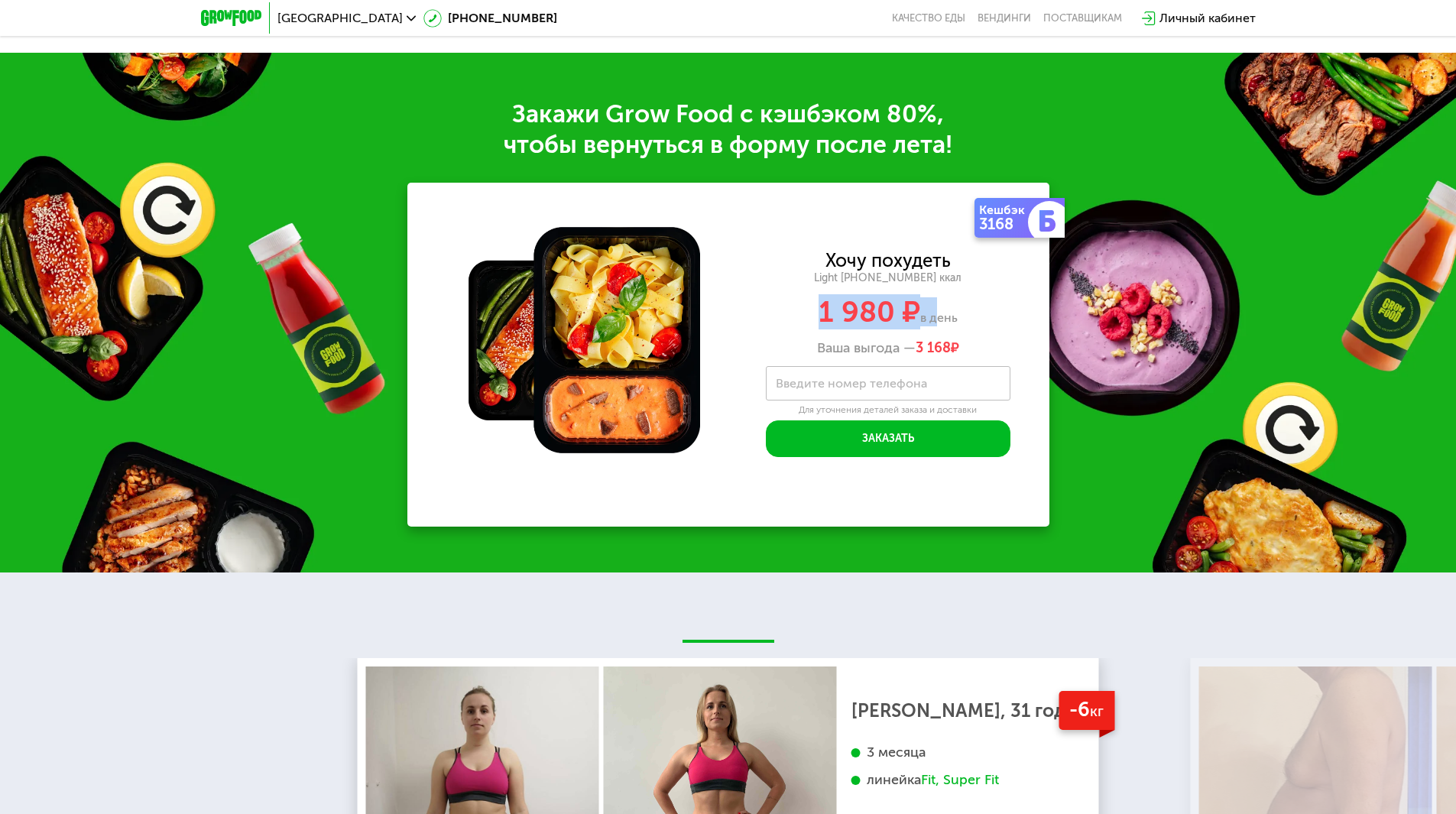
drag, startPoint x: 818, startPoint y: 313, endPoint x: 932, endPoint y: 311, distance: 114.0
click at [932, 311] on div "1 980 ₽ в день" at bounding box center [888, 312] width 322 height 29
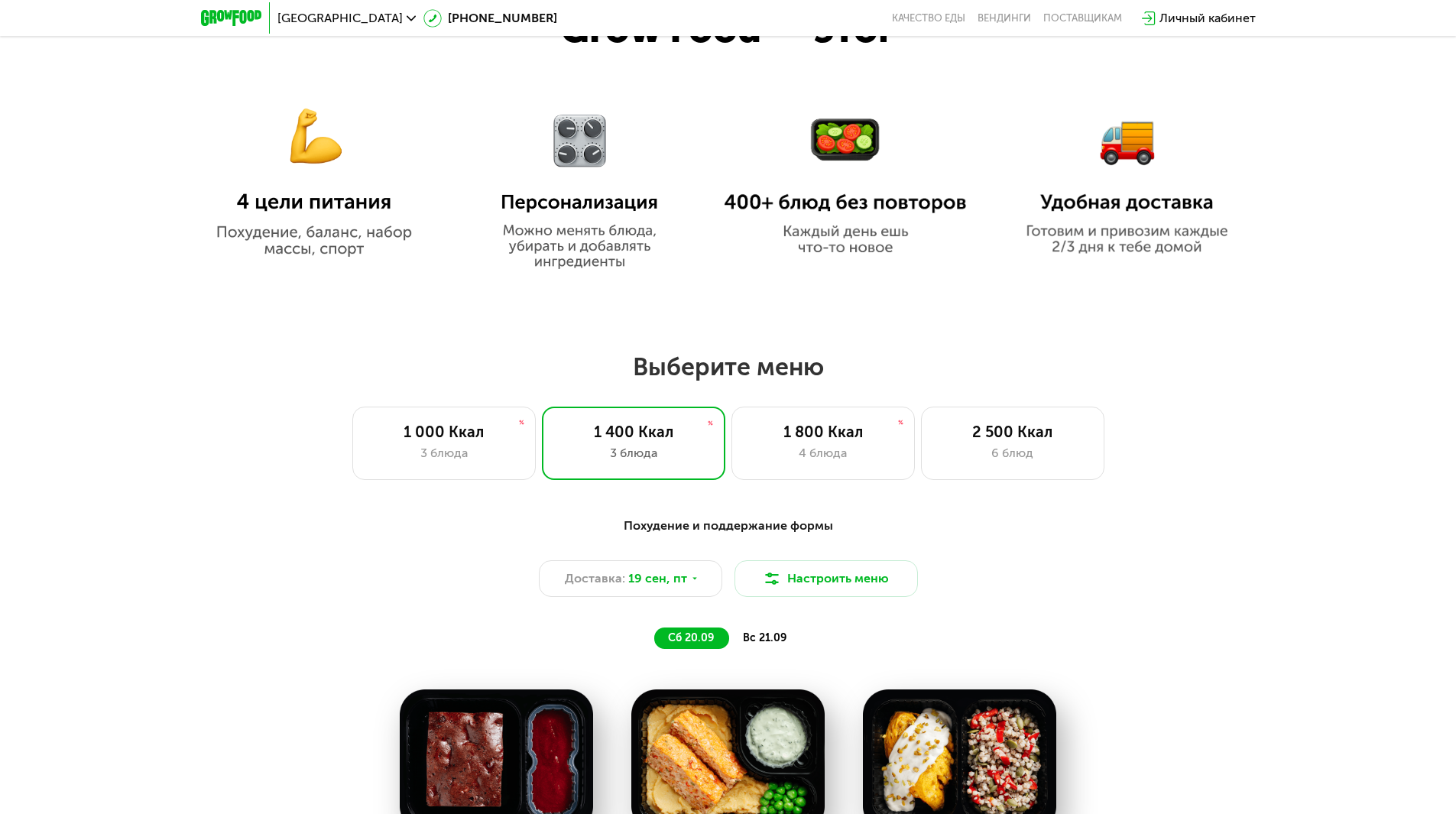
scroll to position [1071, 0]
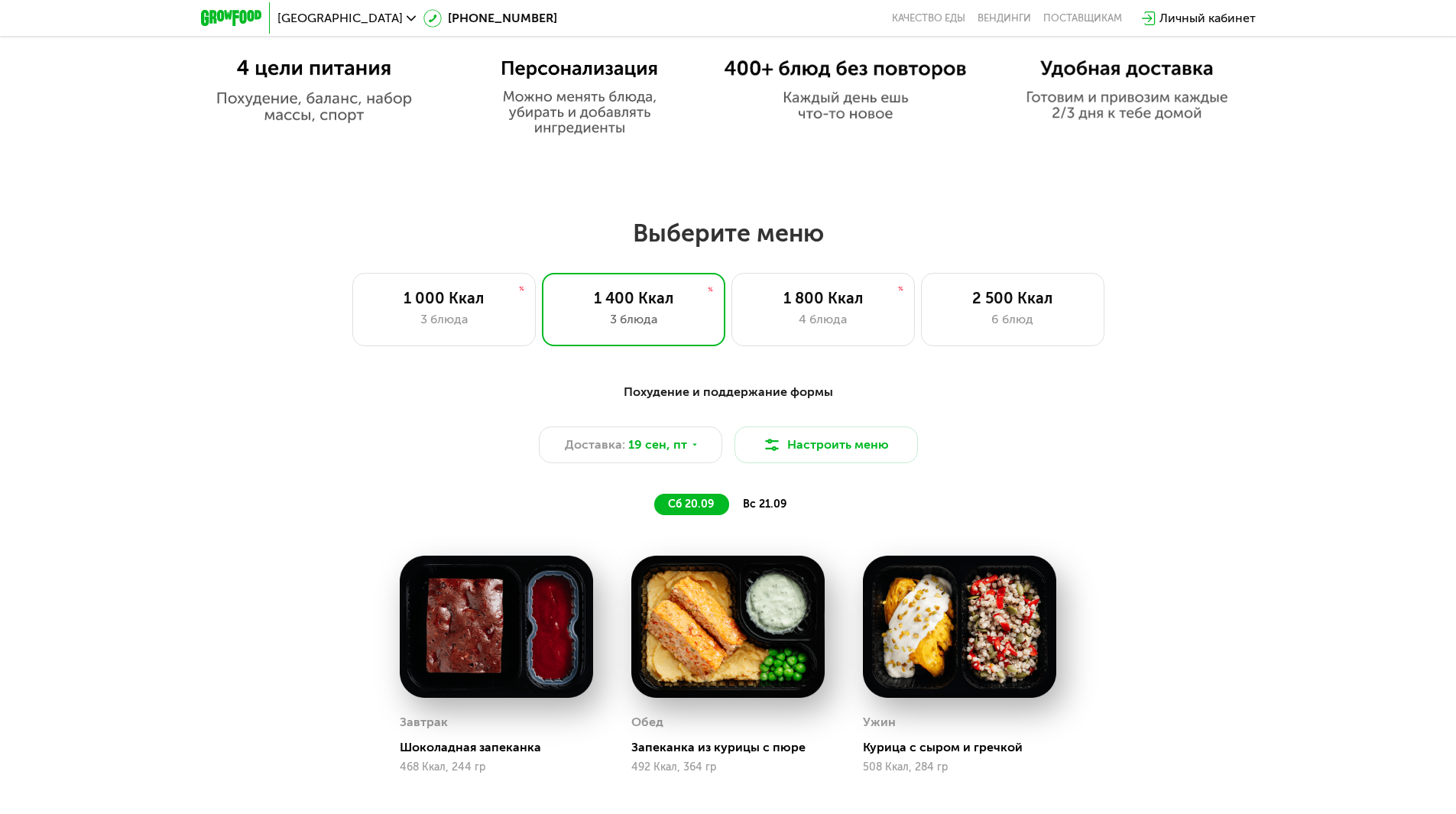
click at [770, 502] on span "вс 21.09" at bounding box center [765, 504] width 43 height 13
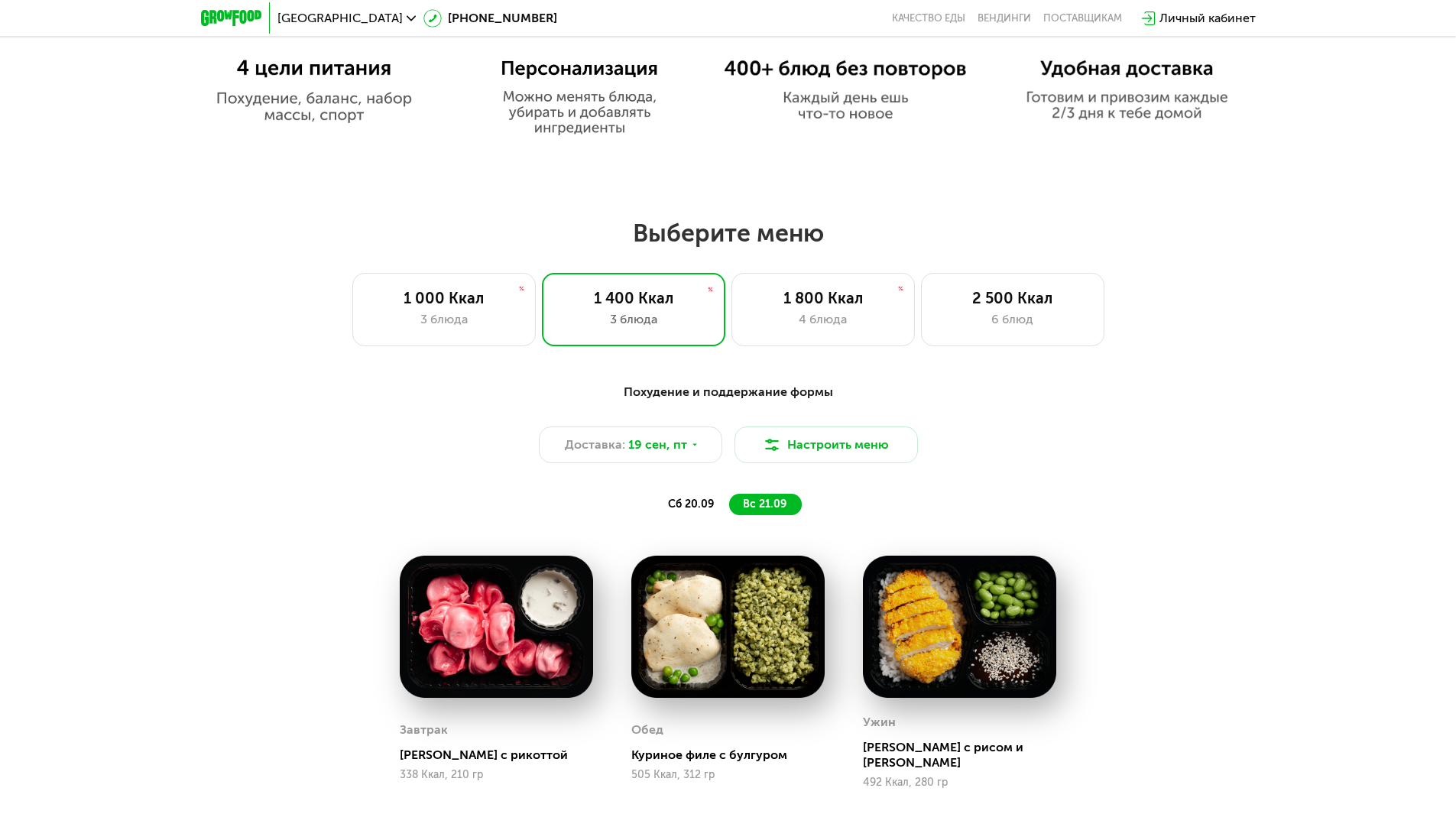
click at [689, 507] on span "сб 20.09" at bounding box center [691, 504] width 46 height 13
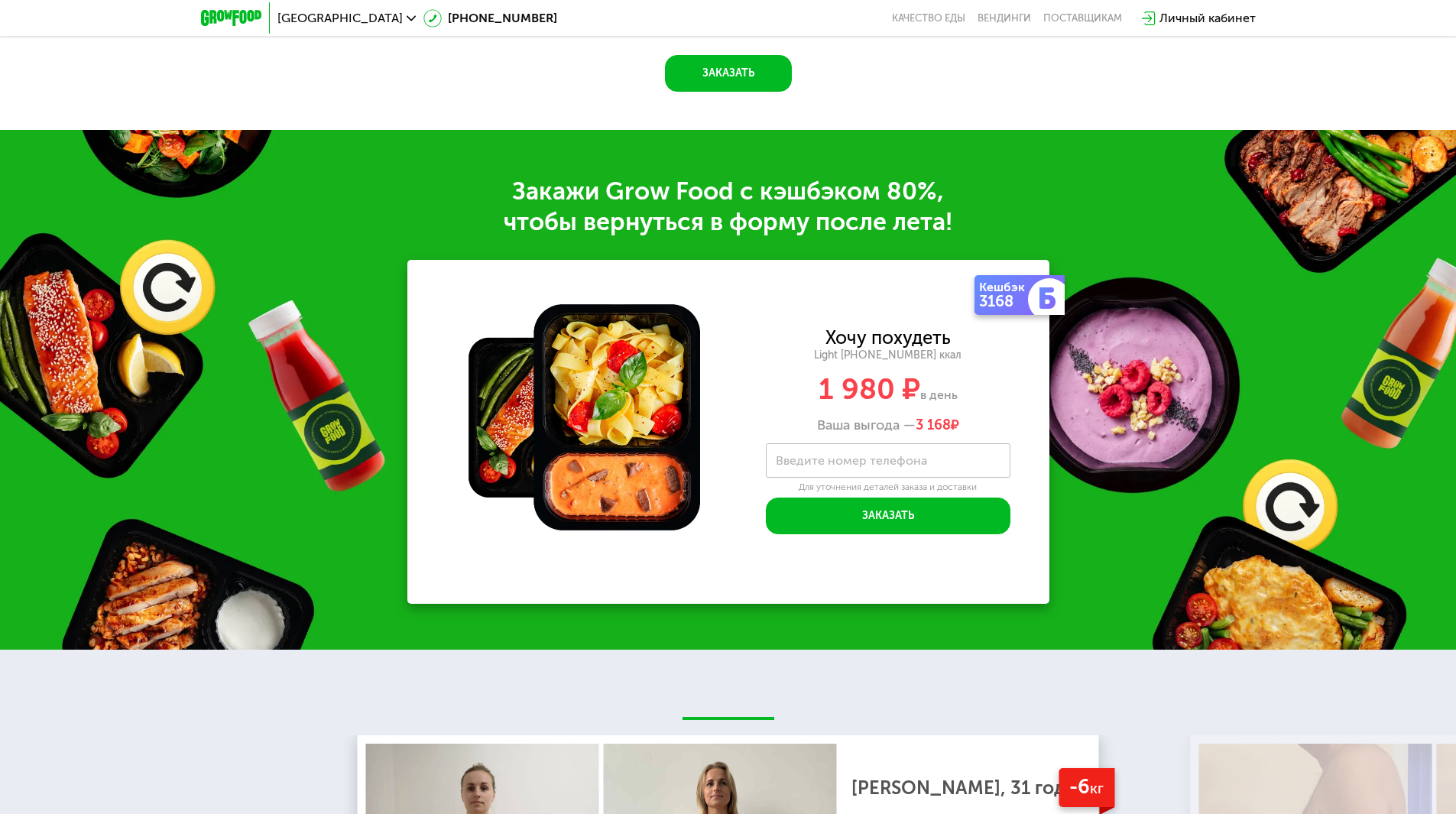
scroll to position [1988, 0]
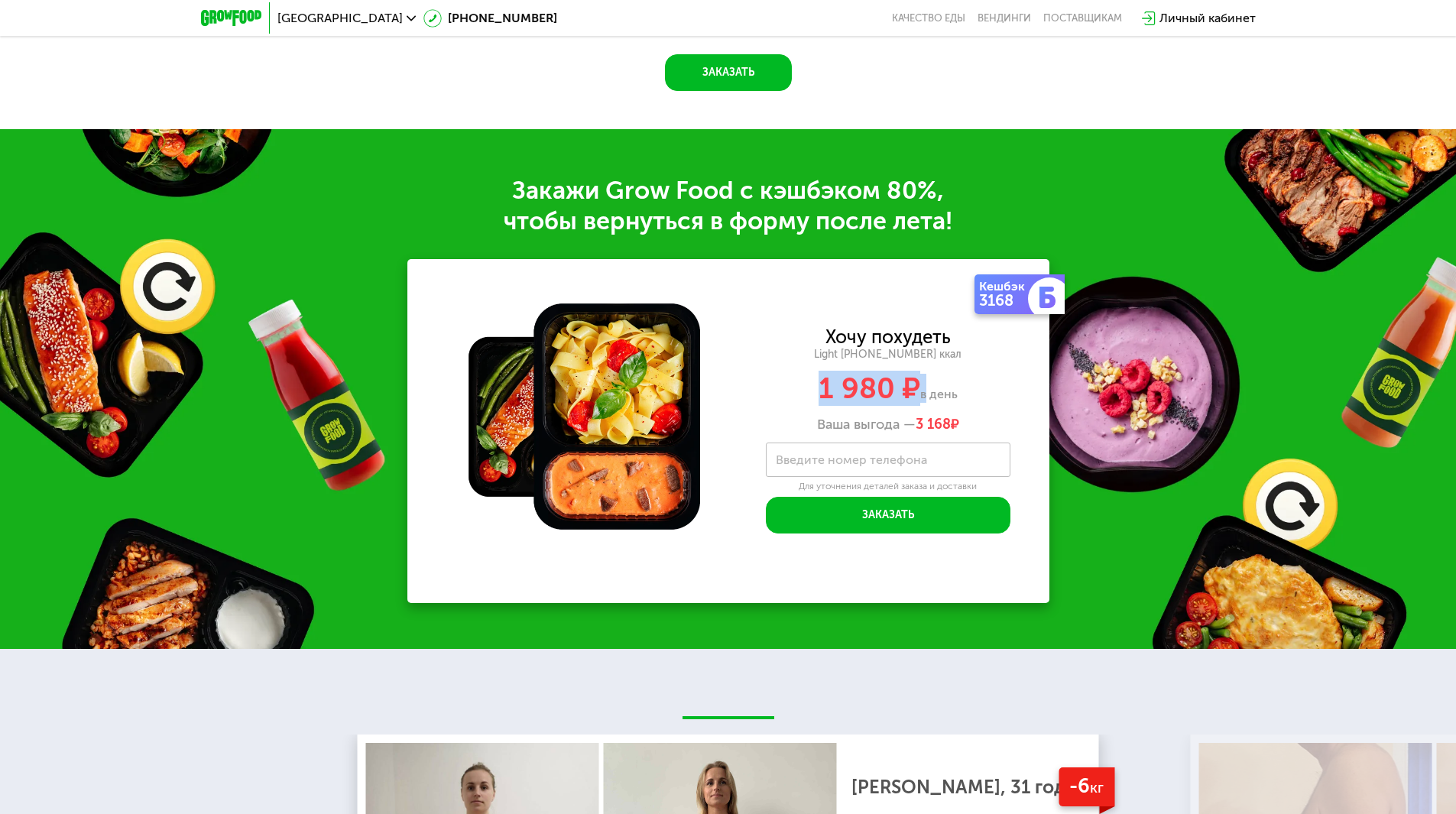
drag, startPoint x: 812, startPoint y: 396, endPoint x: 923, endPoint y: 398, distance: 111.0
click at [923, 398] on div "1 980 ₽ в день" at bounding box center [888, 388] width 322 height 29
click at [959, 400] on div "1 980 ₽ в день" at bounding box center [888, 388] width 322 height 29
drag, startPoint x: 985, startPoint y: 290, endPoint x: 1050, endPoint y: 309, distance: 67.7
click at [1050, 309] on div "Кешбэк 3168" at bounding box center [1020, 295] width 90 height 40
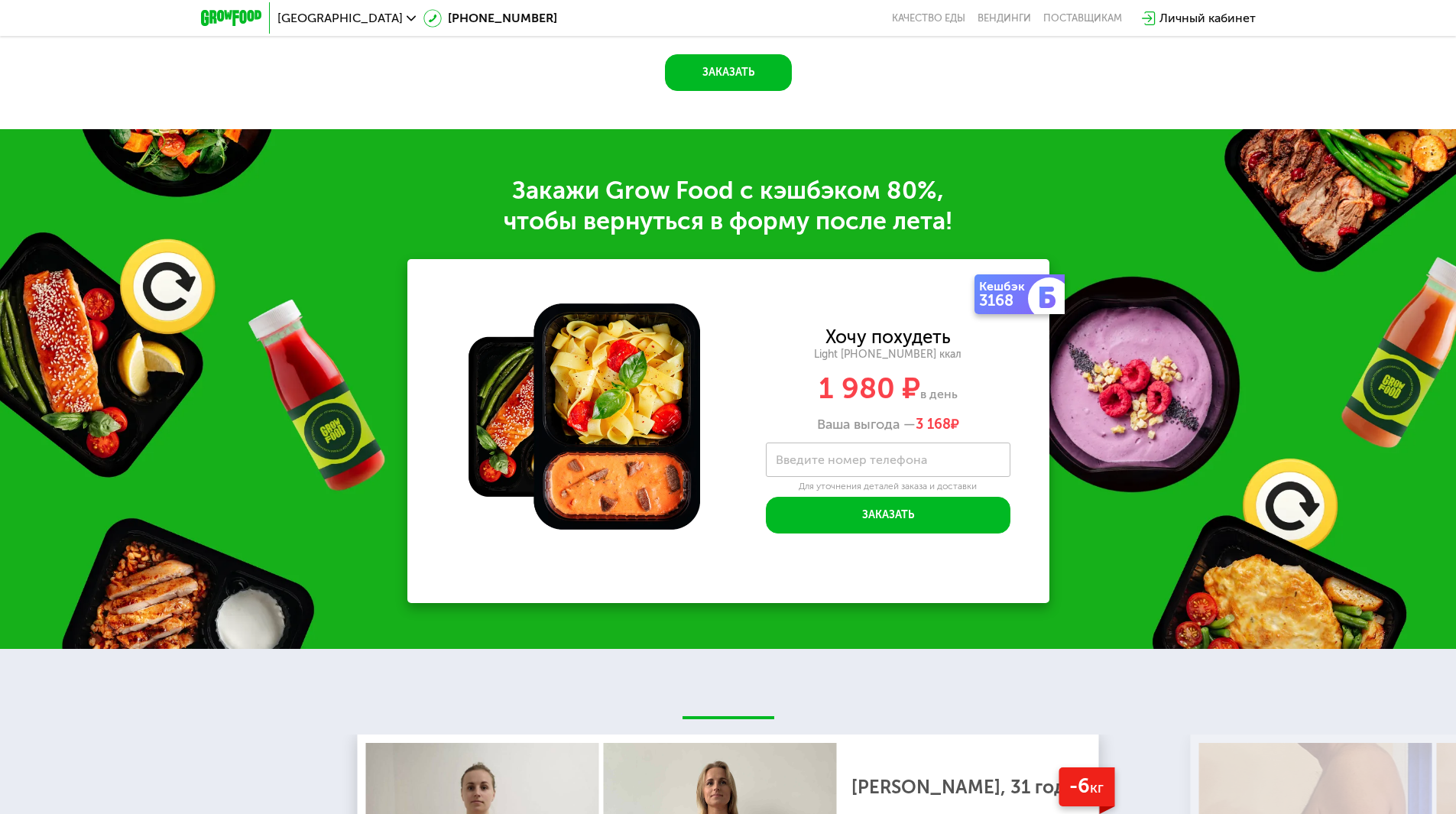
click at [1010, 384] on div "1 980 ₽ в день" at bounding box center [888, 388] width 322 height 29
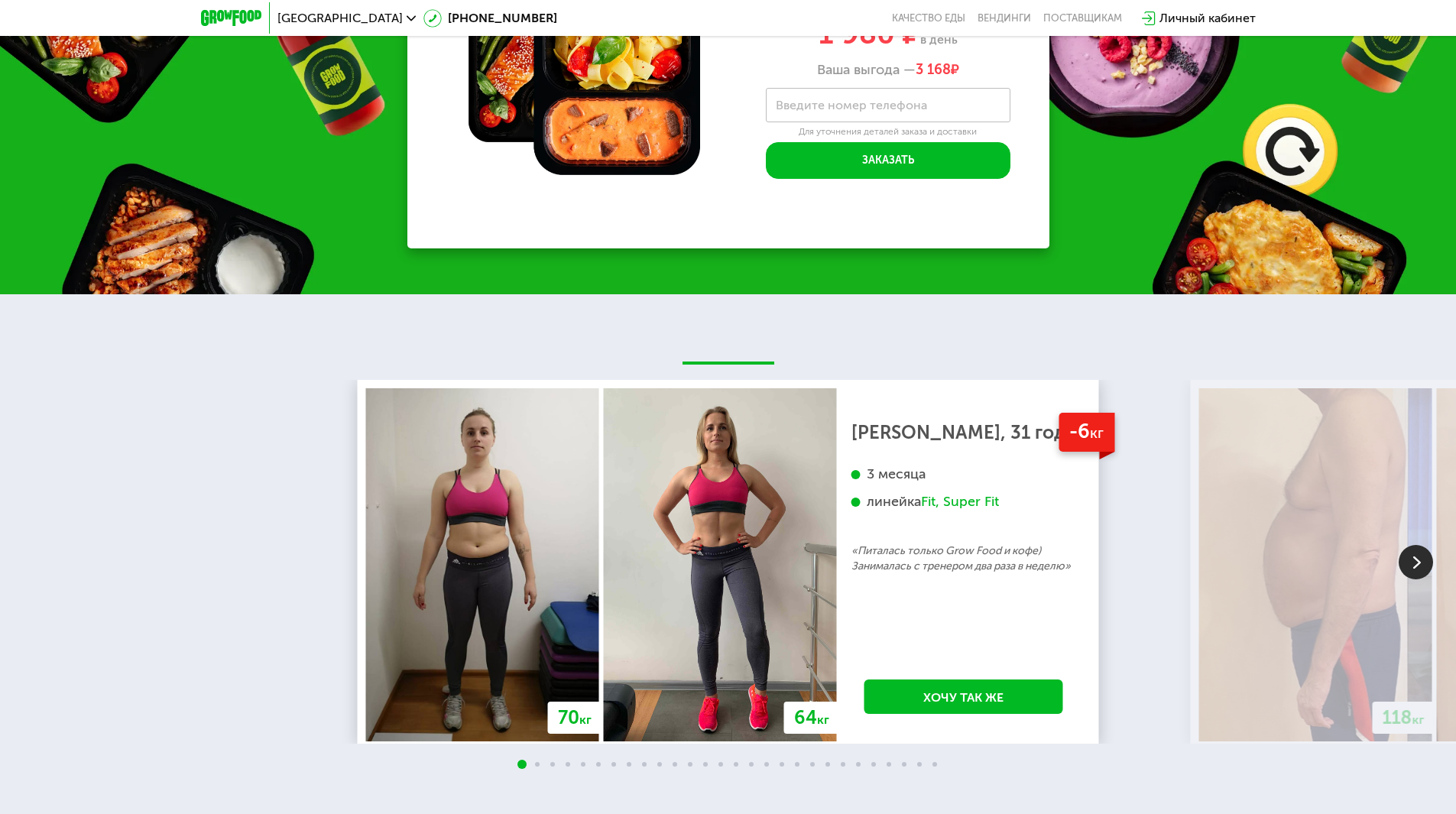
scroll to position [2371, 0]
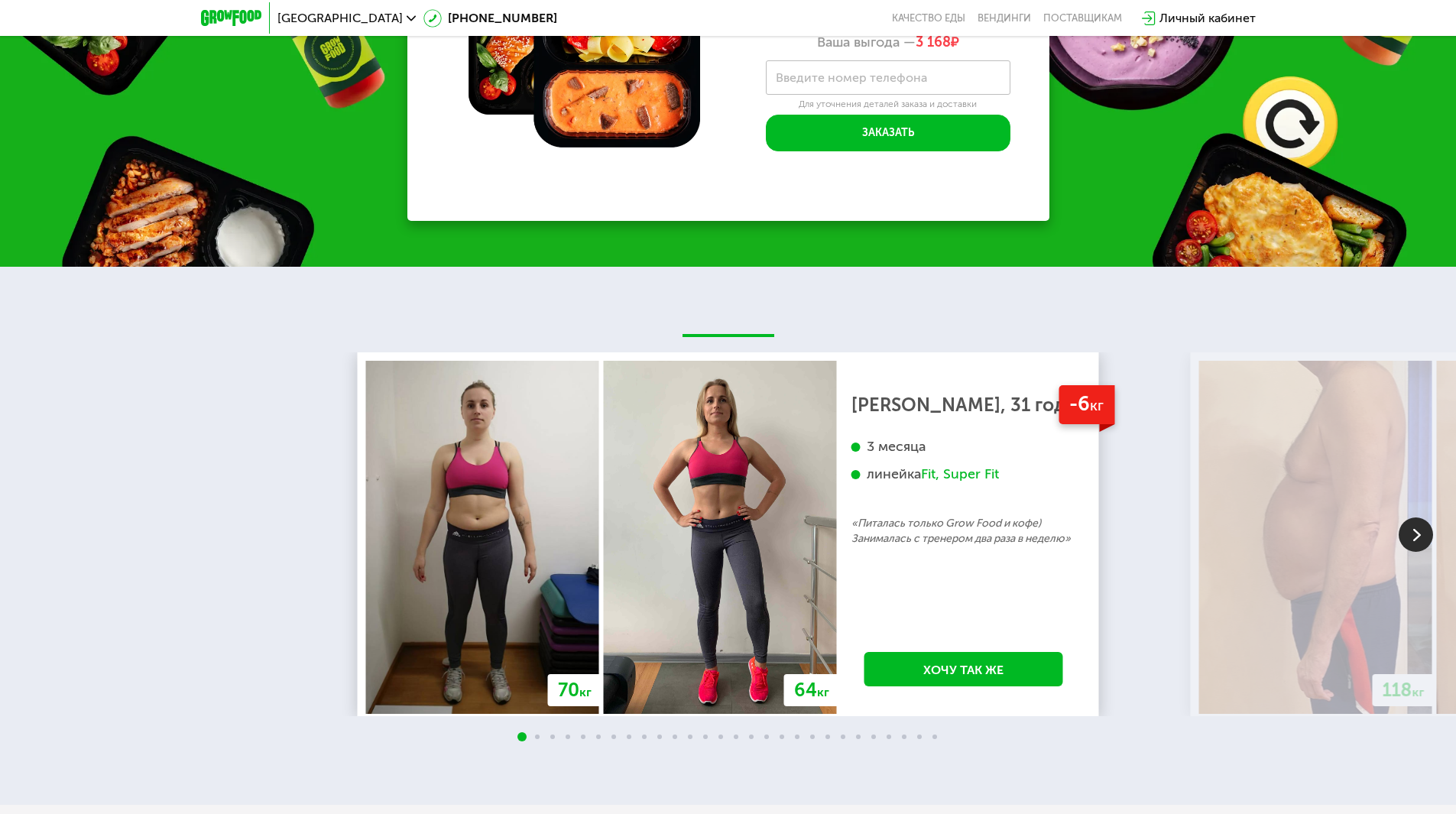
click at [1431, 530] on img at bounding box center [1416, 535] width 34 height 34
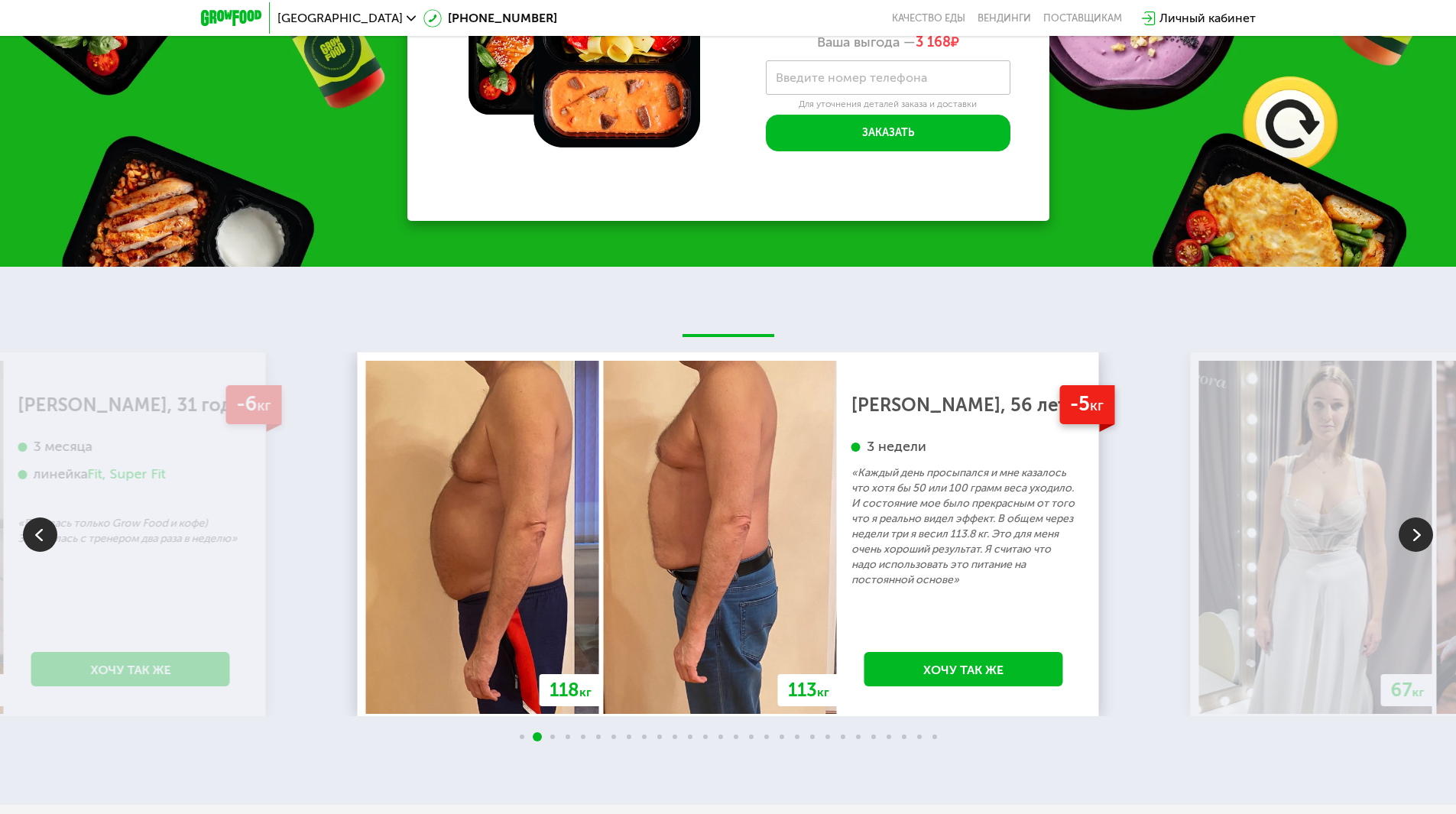
click at [1418, 541] on img at bounding box center [1416, 535] width 34 height 34
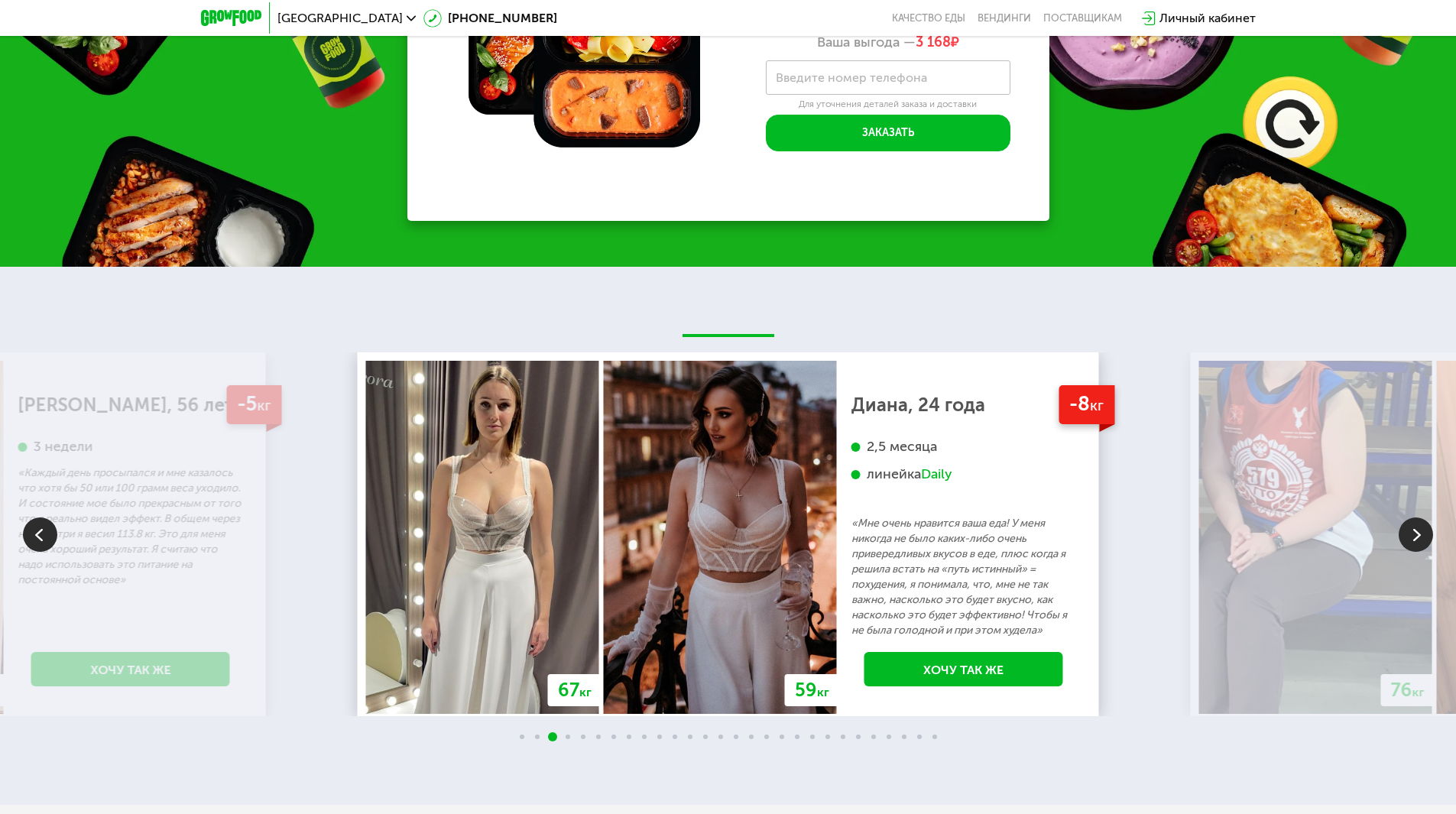
click at [1419, 541] on img at bounding box center [1416, 535] width 34 height 34
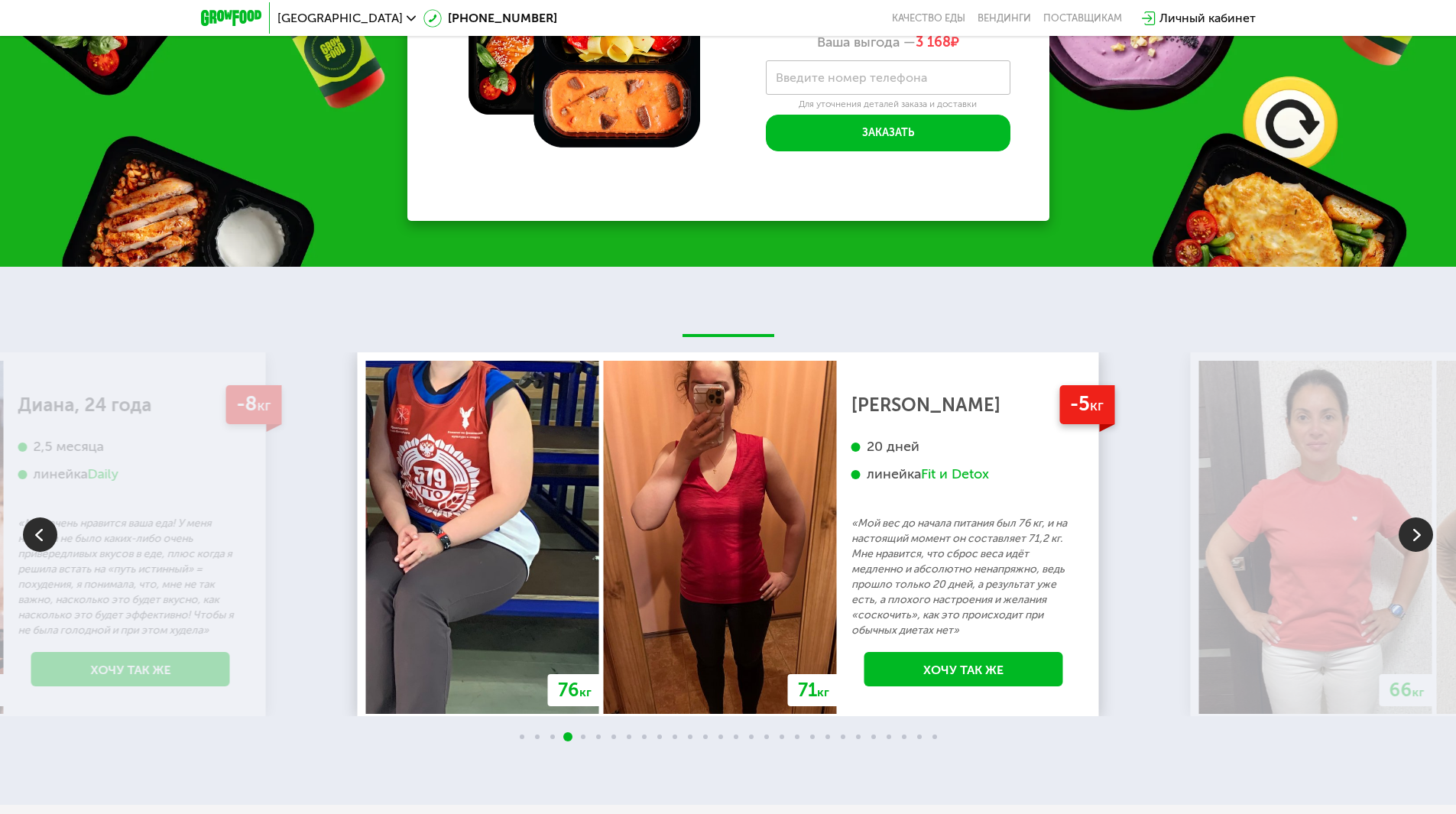
click at [1418, 541] on img at bounding box center [1416, 535] width 34 height 34
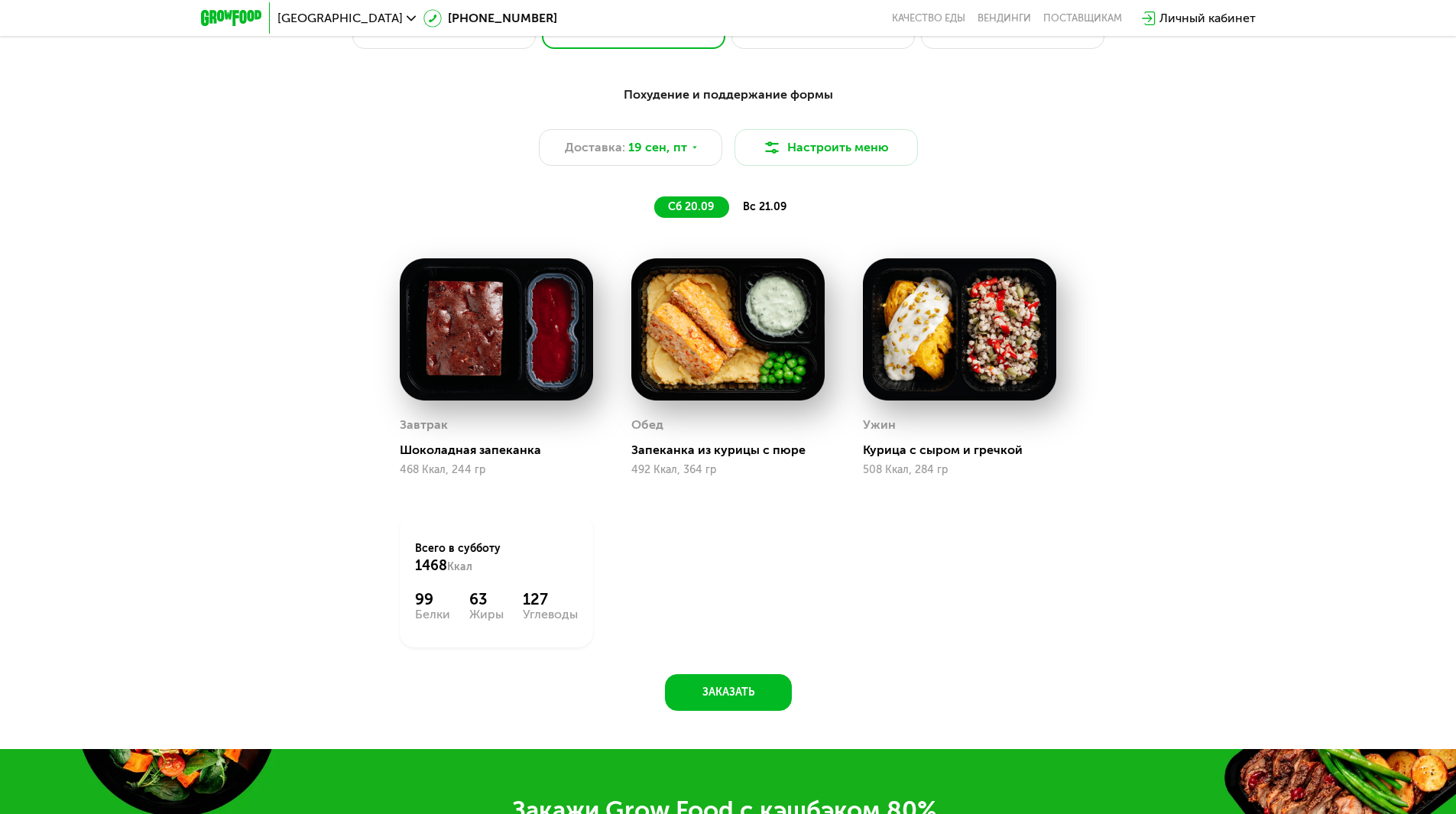
scroll to position [1071, 0]
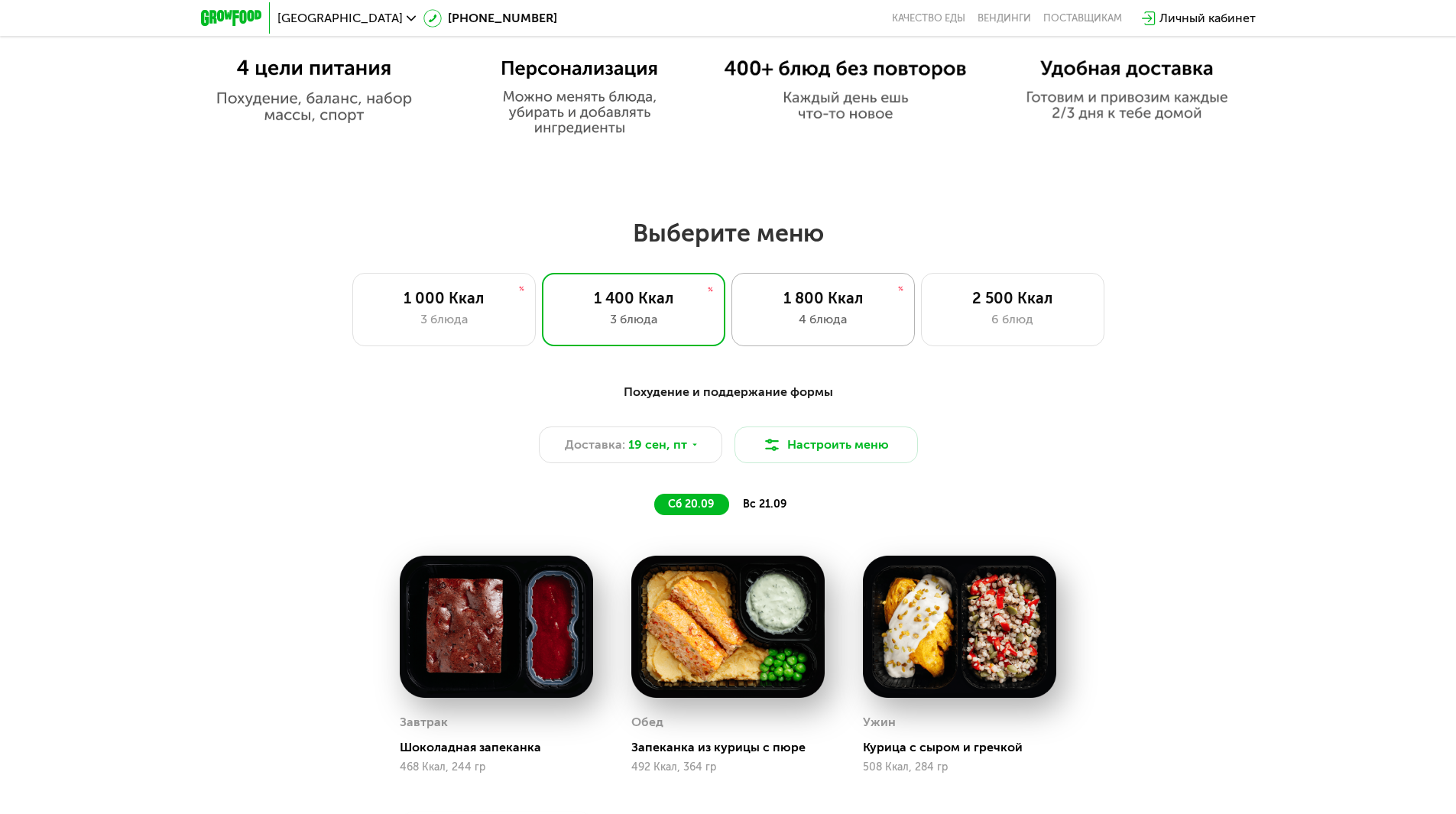
click at [845, 317] on div "4 блюда" at bounding box center [824, 320] width 152 height 18
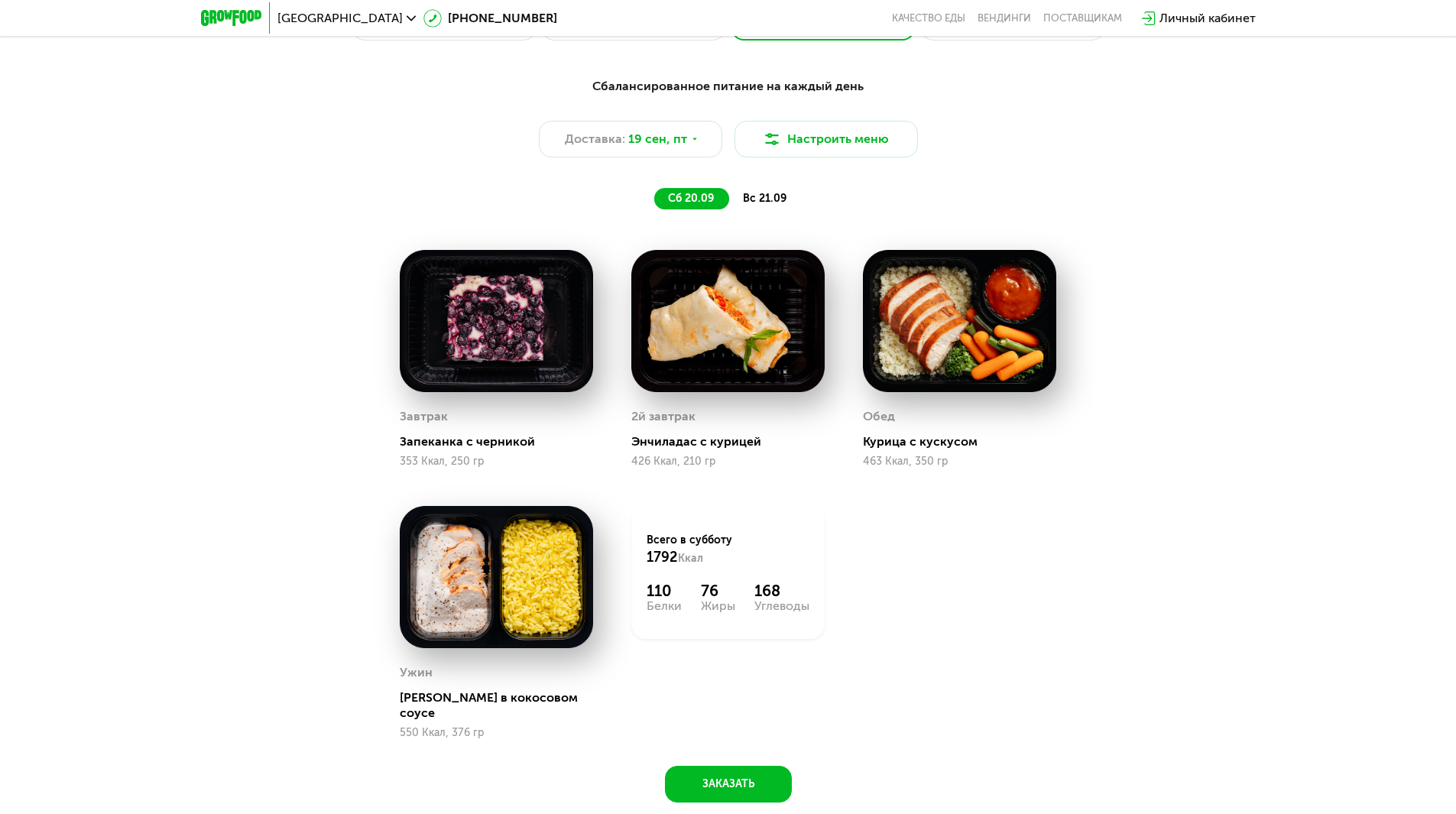
scroll to position [1147, 0]
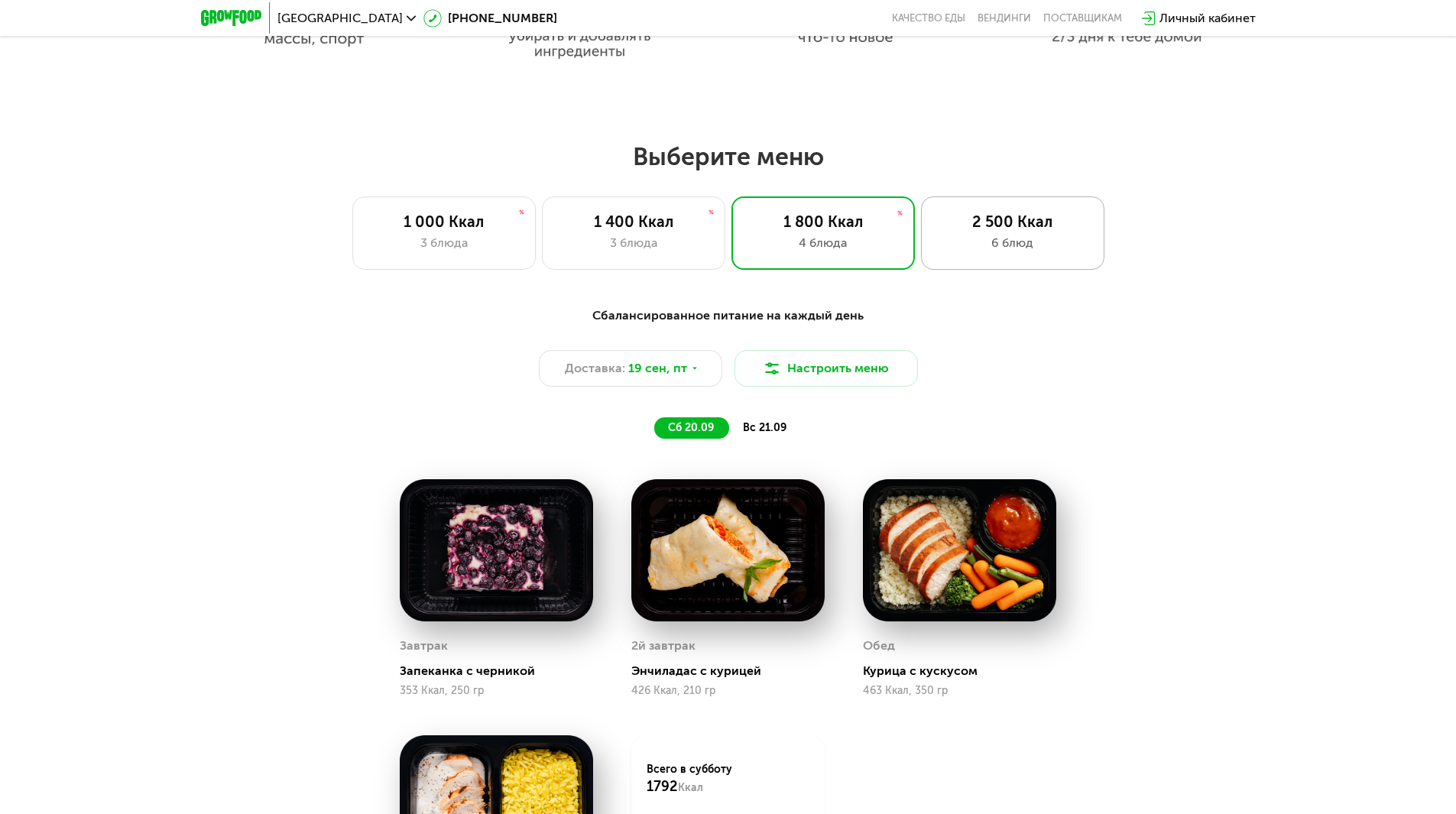
click at [965, 251] on div "6 блюд" at bounding box center [1013, 243] width 152 height 18
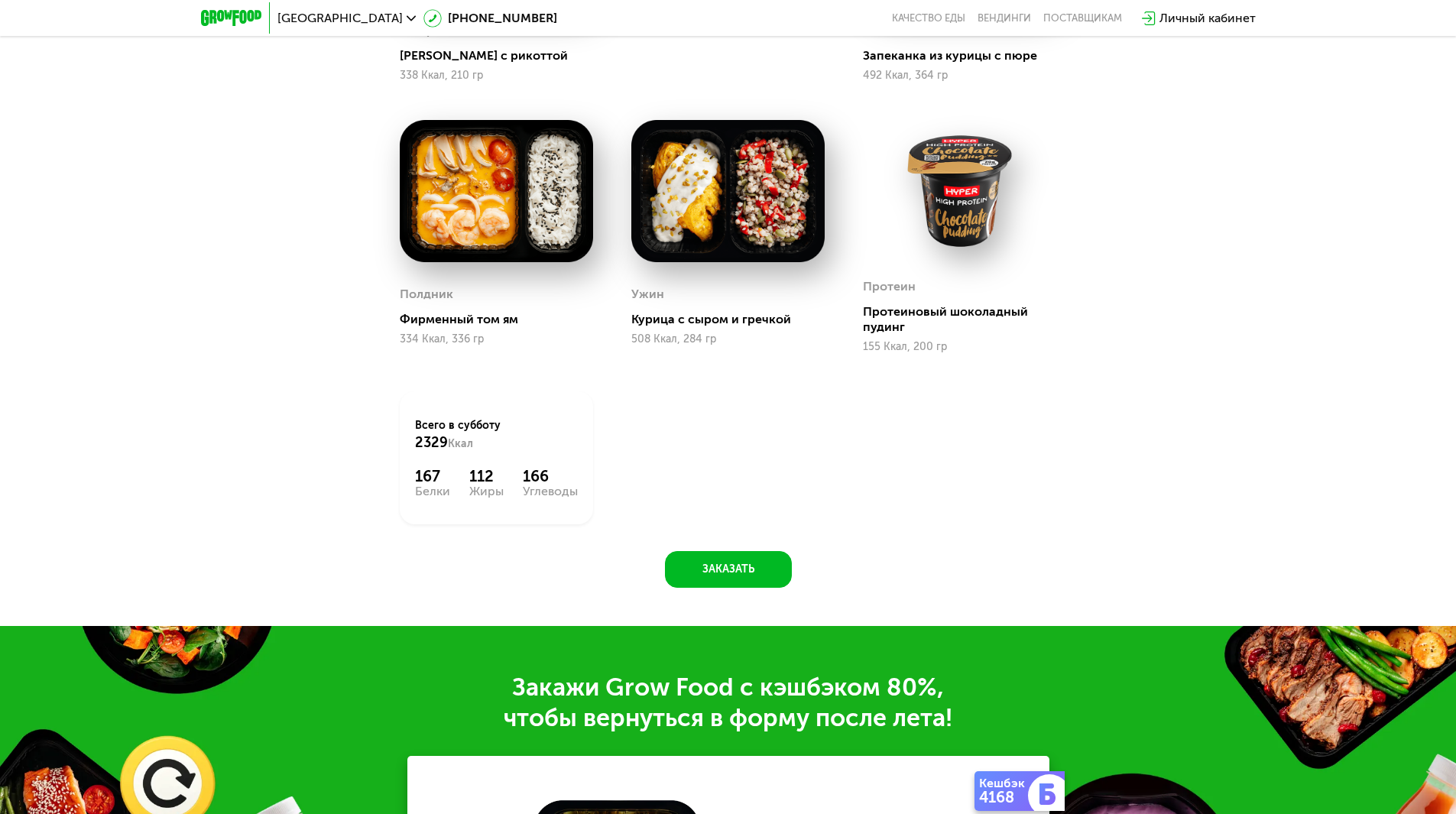
scroll to position [1304, 0]
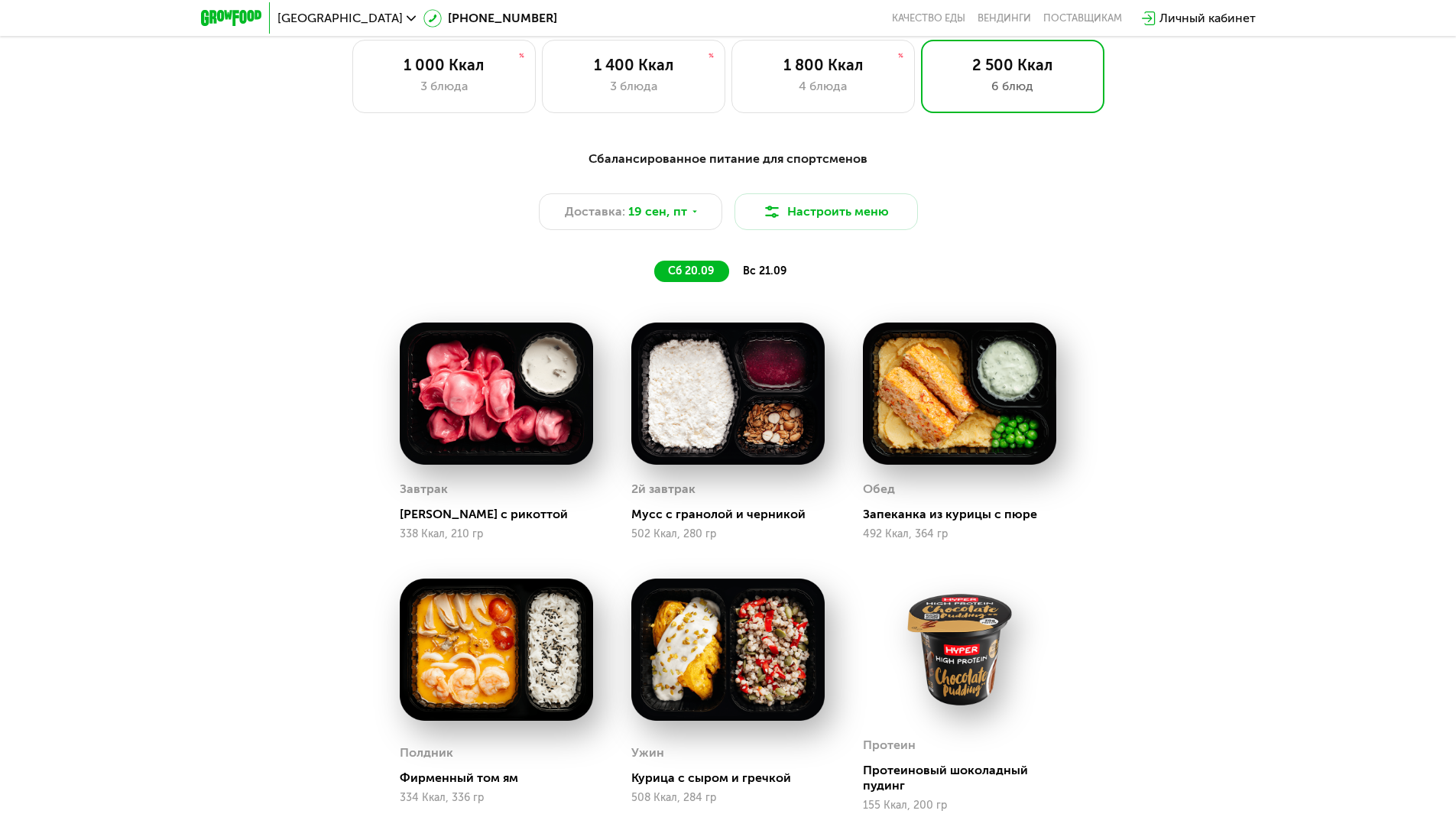
click at [768, 269] on span "вс 21.09" at bounding box center [765, 271] width 43 height 13
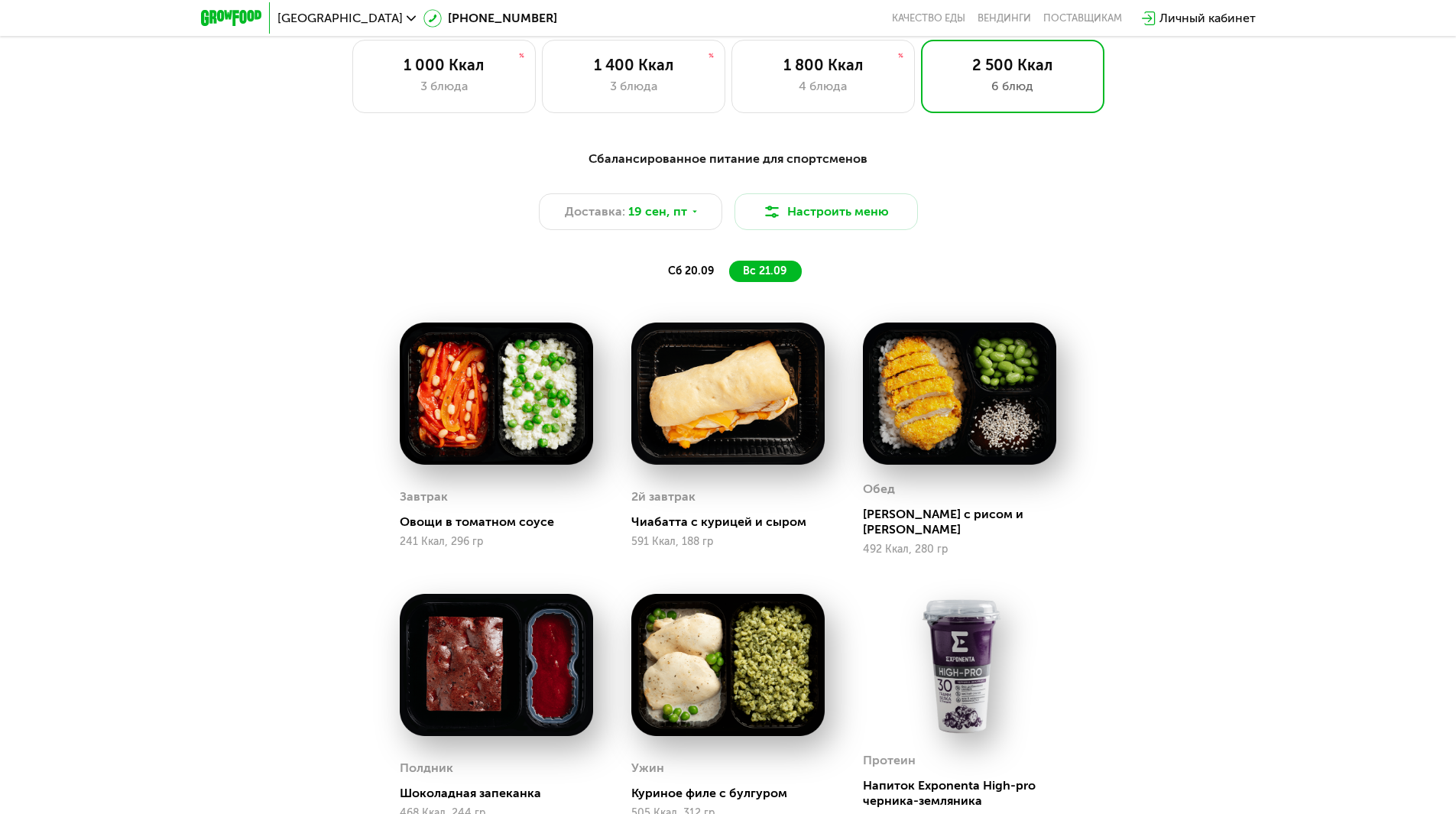
click at [685, 273] on span "сб 20.09" at bounding box center [691, 271] width 46 height 13
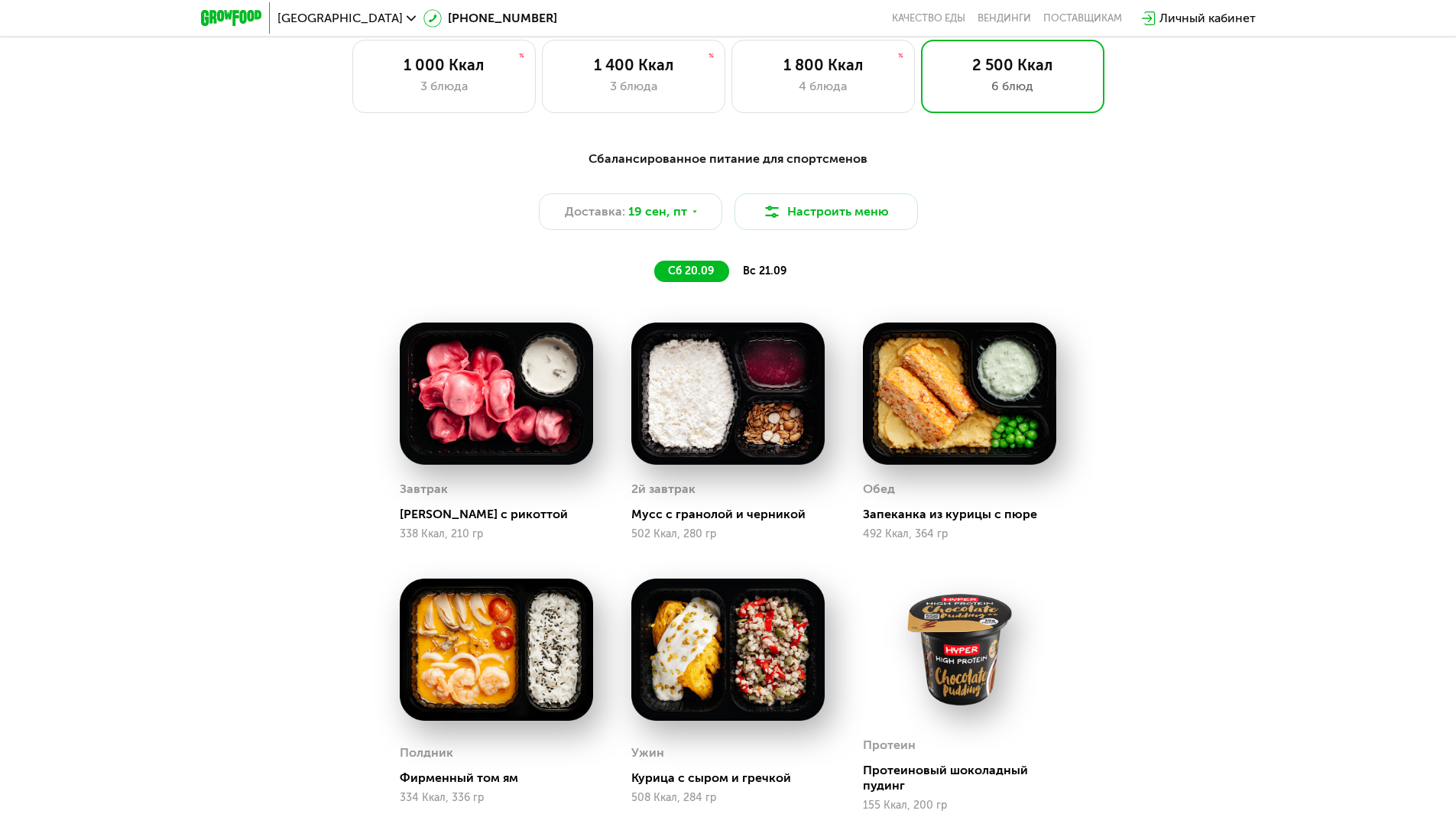
click at [741, 275] on div "вс 21.09" at bounding box center [765, 272] width 72 height 22
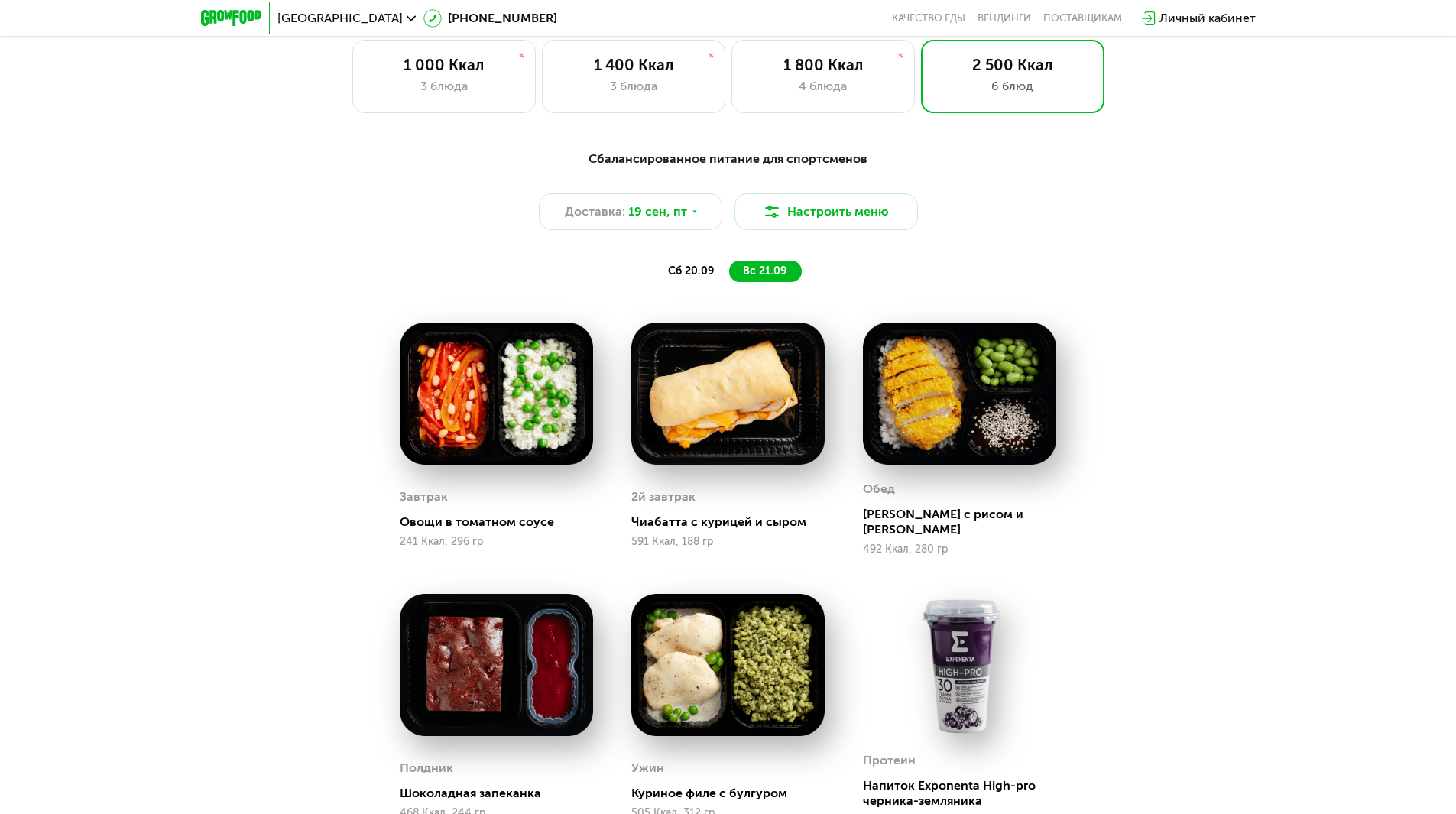
click at [703, 271] on span "сб 20.09" at bounding box center [691, 271] width 46 height 13
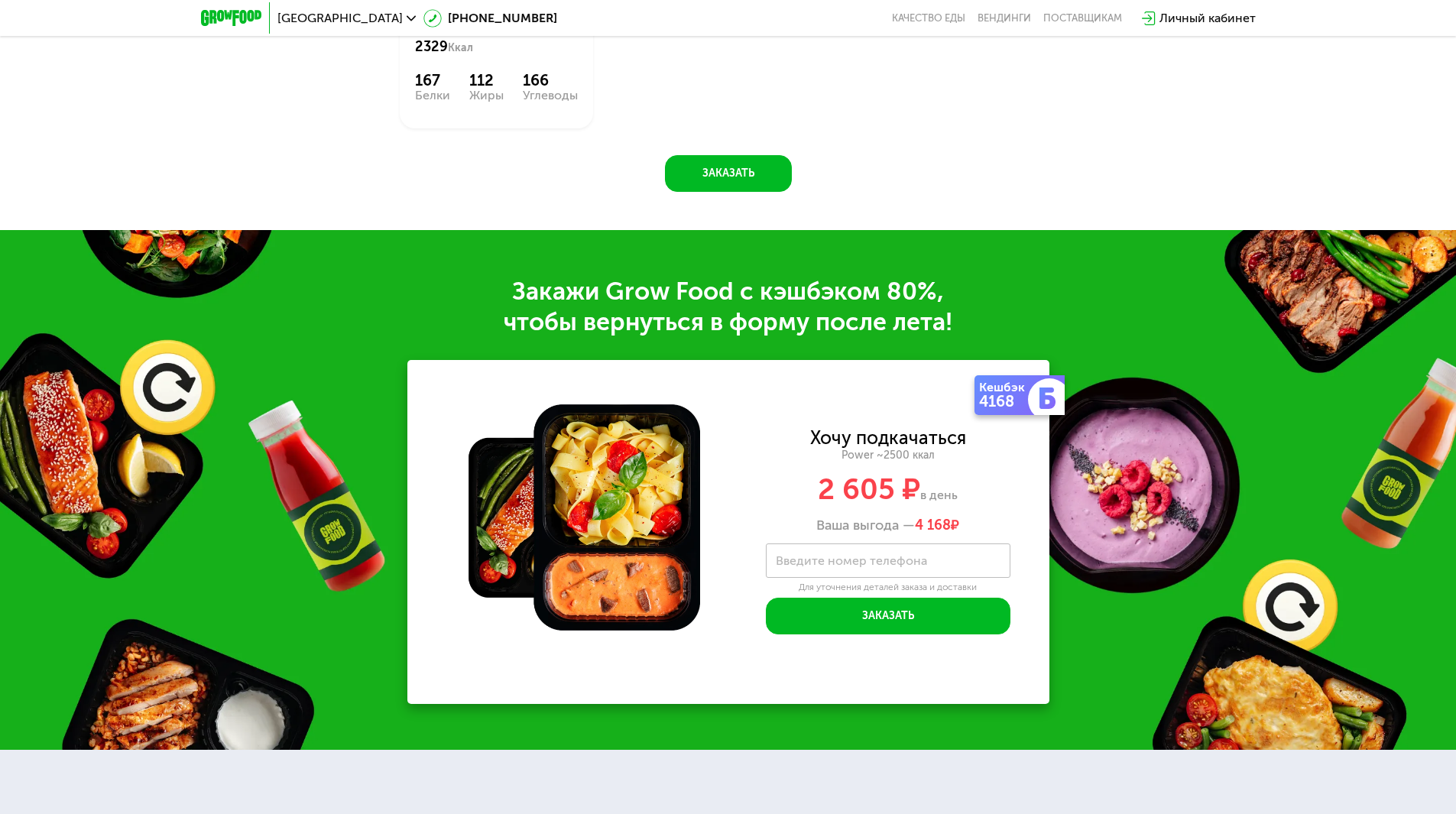
scroll to position [2297, 0]
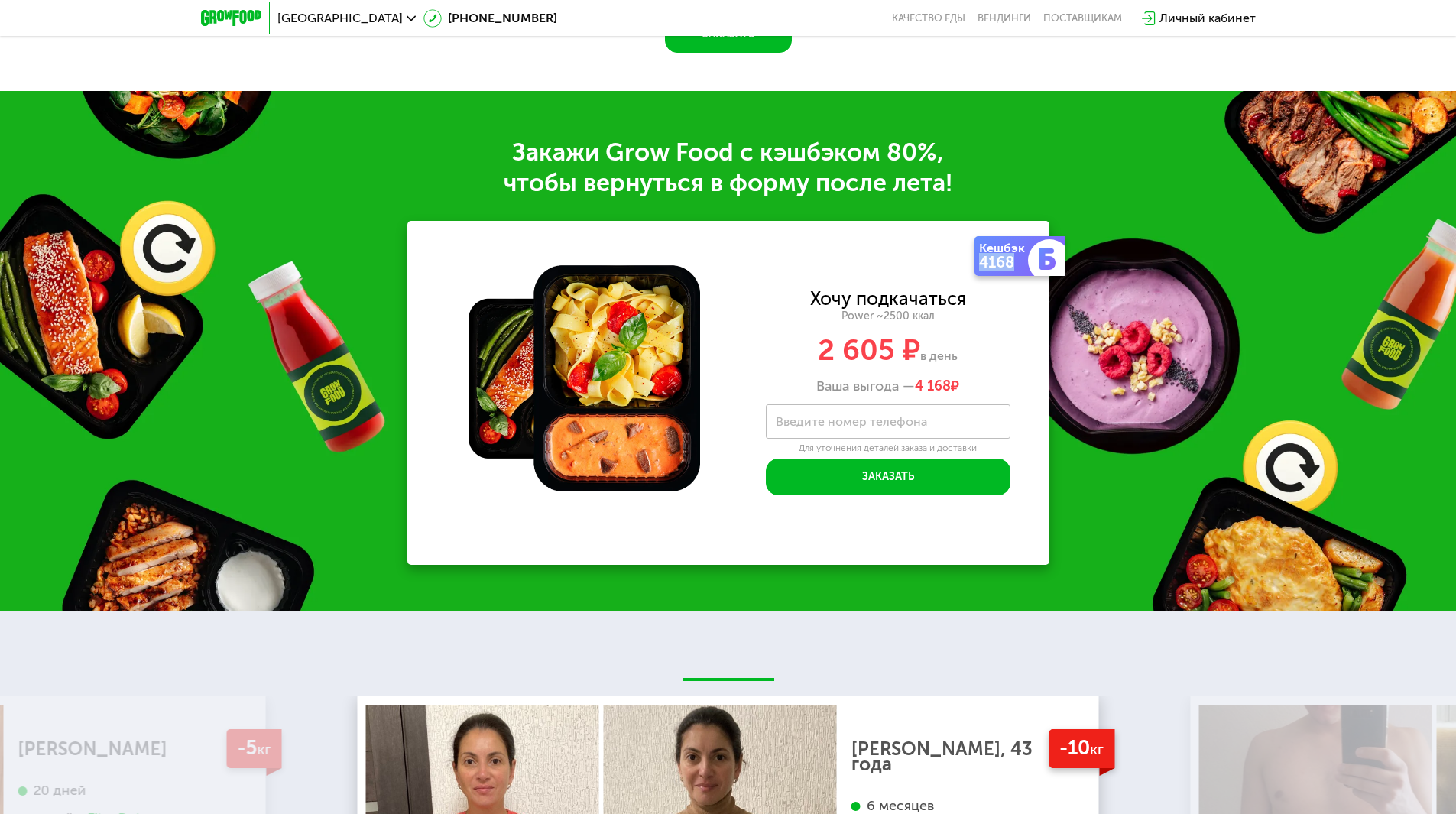
drag, startPoint x: 979, startPoint y: 271, endPoint x: 1021, endPoint y: 271, distance: 42.0
click at [1021, 270] on div "4168" at bounding box center [1005, 262] width 52 height 15
click at [1136, 340] on div "Закажи Grow Food c кэшбэком 80%, чтобы вернуться в форму после лета! Кешбэк 416…" at bounding box center [728, 351] width 1456 height 520
drag, startPoint x: 817, startPoint y: 355, endPoint x: 917, endPoint y: 355, distance: 100.0
click at [917, 355] on span "2 605 ₽" at bounding box center [869, 350] width 102 height 35
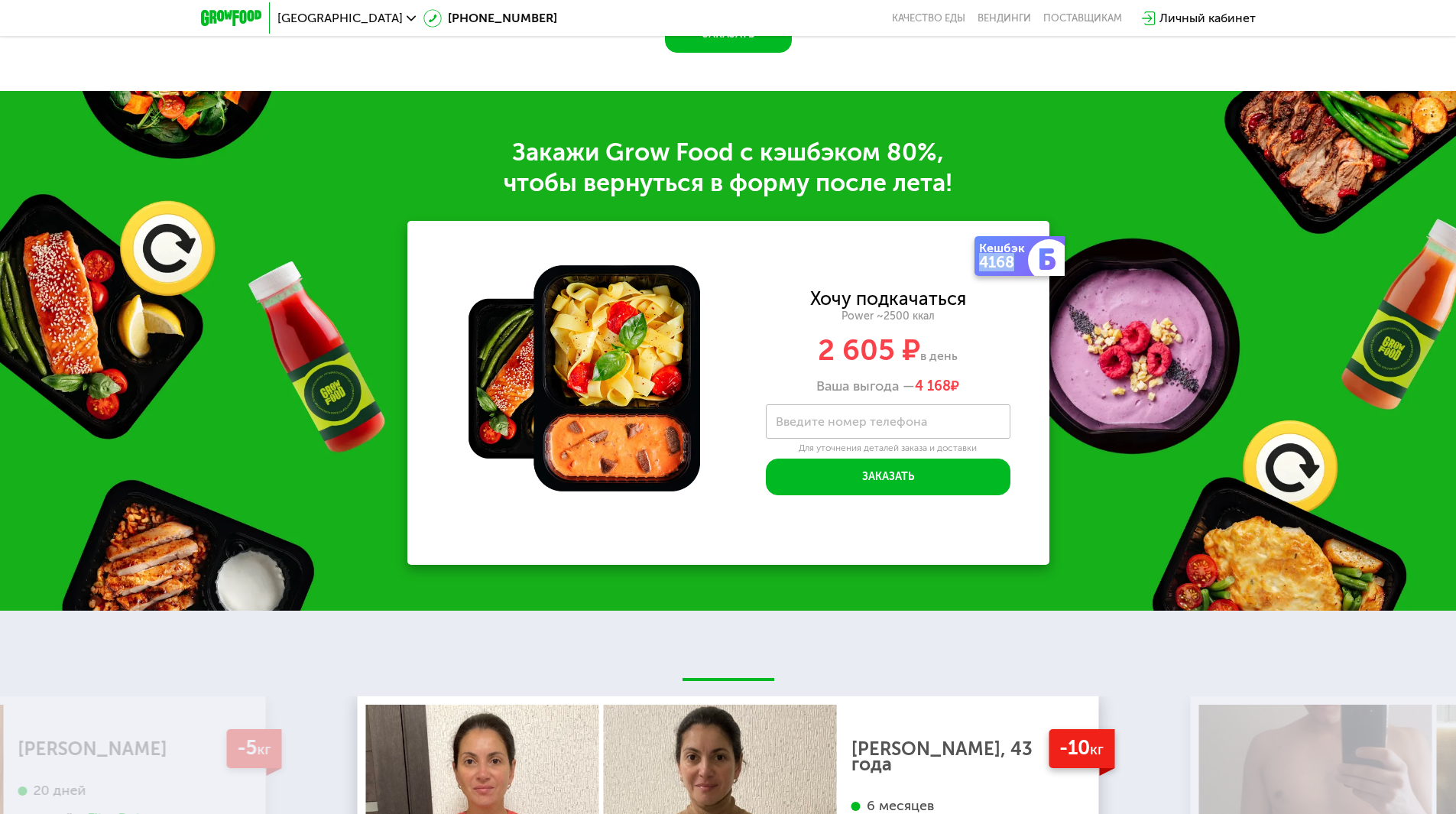
drag, startPoint x: 983, startPoint y: 265, endPoint x: 1022, endPoint y: 273, distance: 39.8
click at [1022, 270] on div "4168" at bounding box center [1005, 262] width 52 height 15
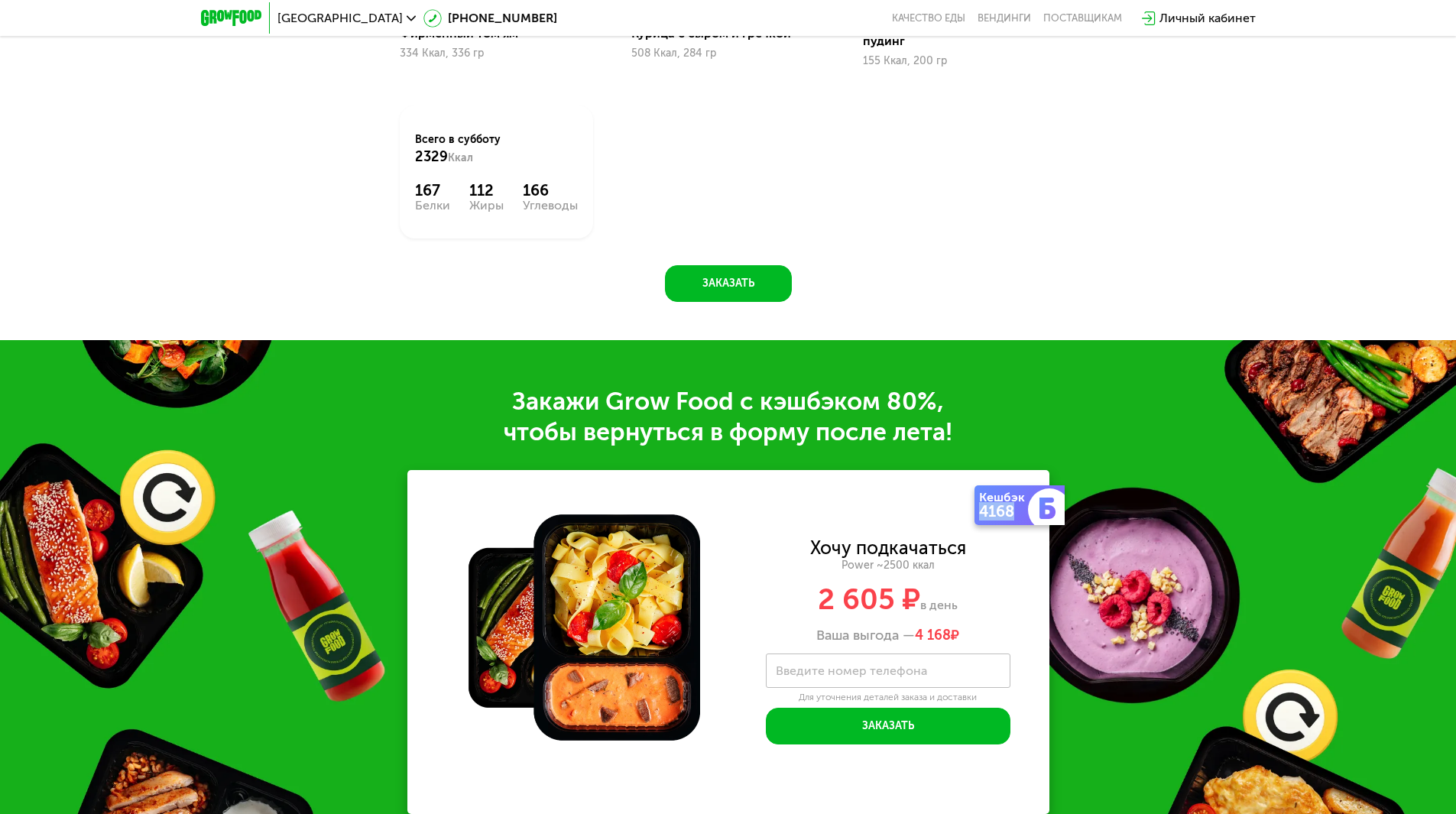
scroll to position [2145, 0]
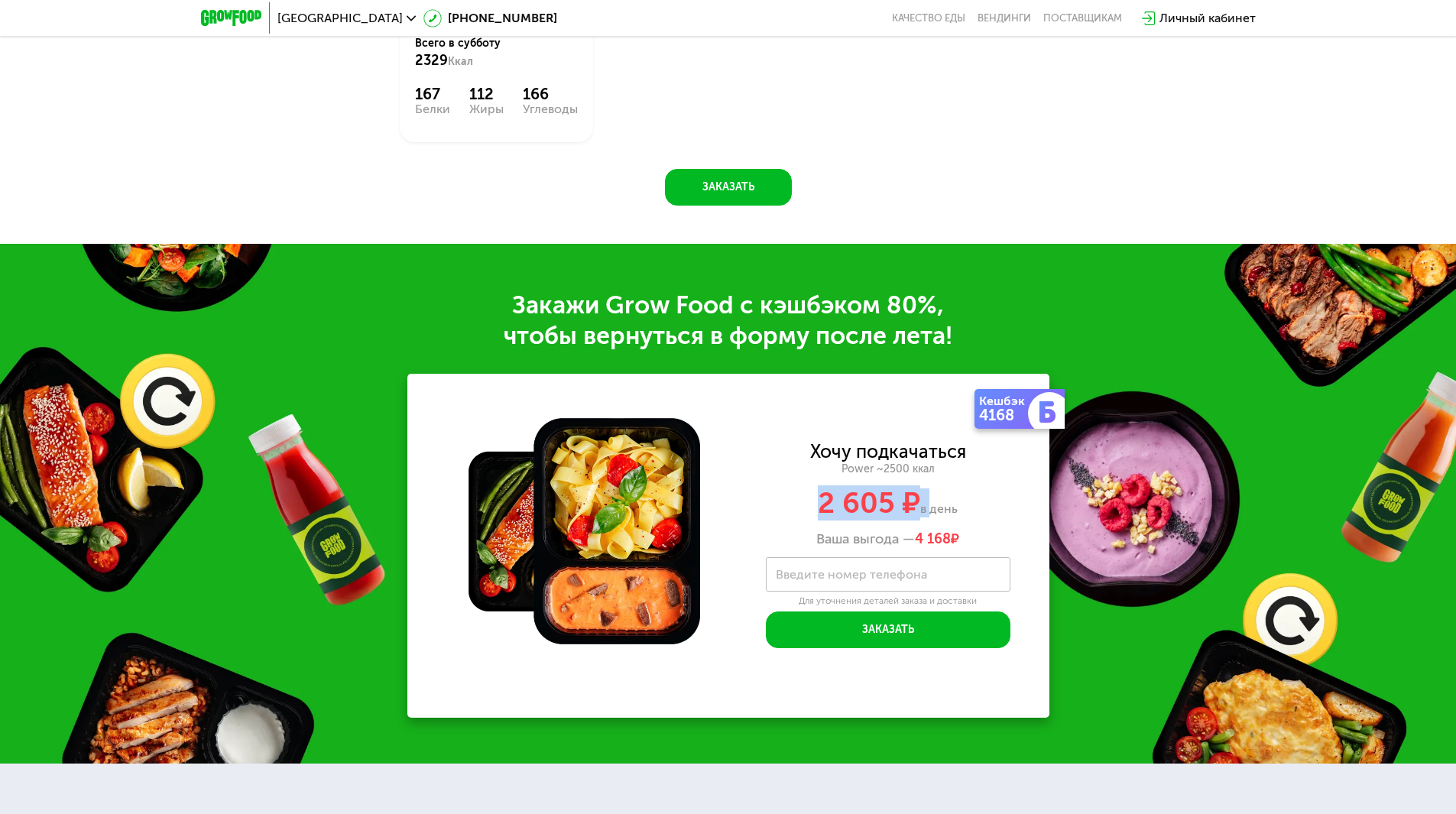
drag, startPoint x: 814, startPoint y: 507, endPoint x: 929, endPoint y: 507, distance: 115.0
click at [929, 507] on div "2 605 ₽ в день" at bounding box center [888, 503] width 322 height 29
click at [1100, 528] on div "Закажи Grow Food c кэшбэком 80%, чтобы вернуться в форму после лета! Кешбэк 416…" at bounding box center [728, 504] width 1456 height 520
drag, startPoint x: 981, startPoint y: 418, endPoint x: 1023, endPoint y: 424, distance: 42.4
click at [1023, 423] on div "4168" at bounding box center [1005, 415] width 52 height 15
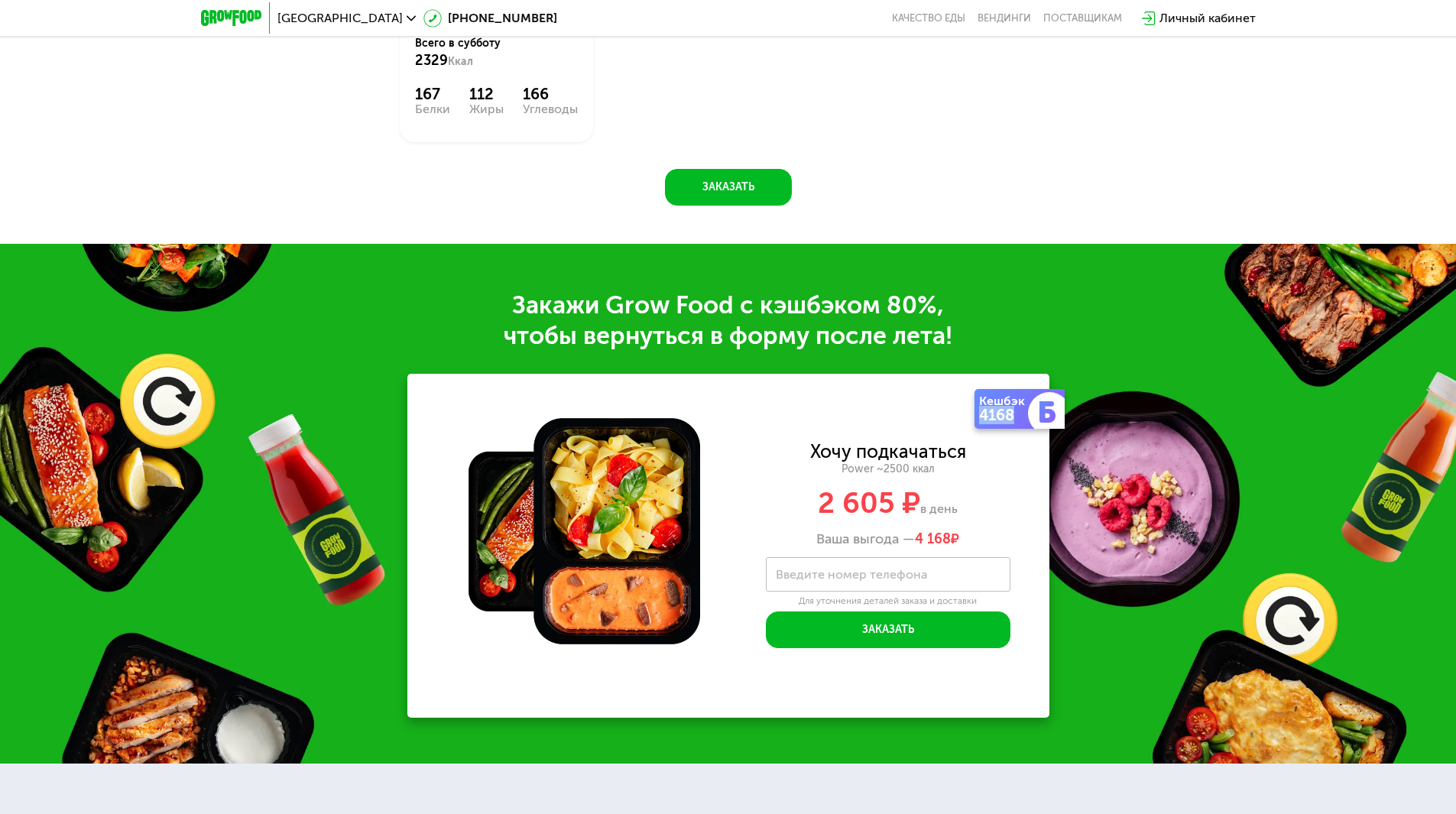
click at [997, 416] on div "4168" at bounding box center [1005, 415] width 52 height 15
click at [1020, 416] on div "4168" at bounding box center [1005, 415] width 52 height 15
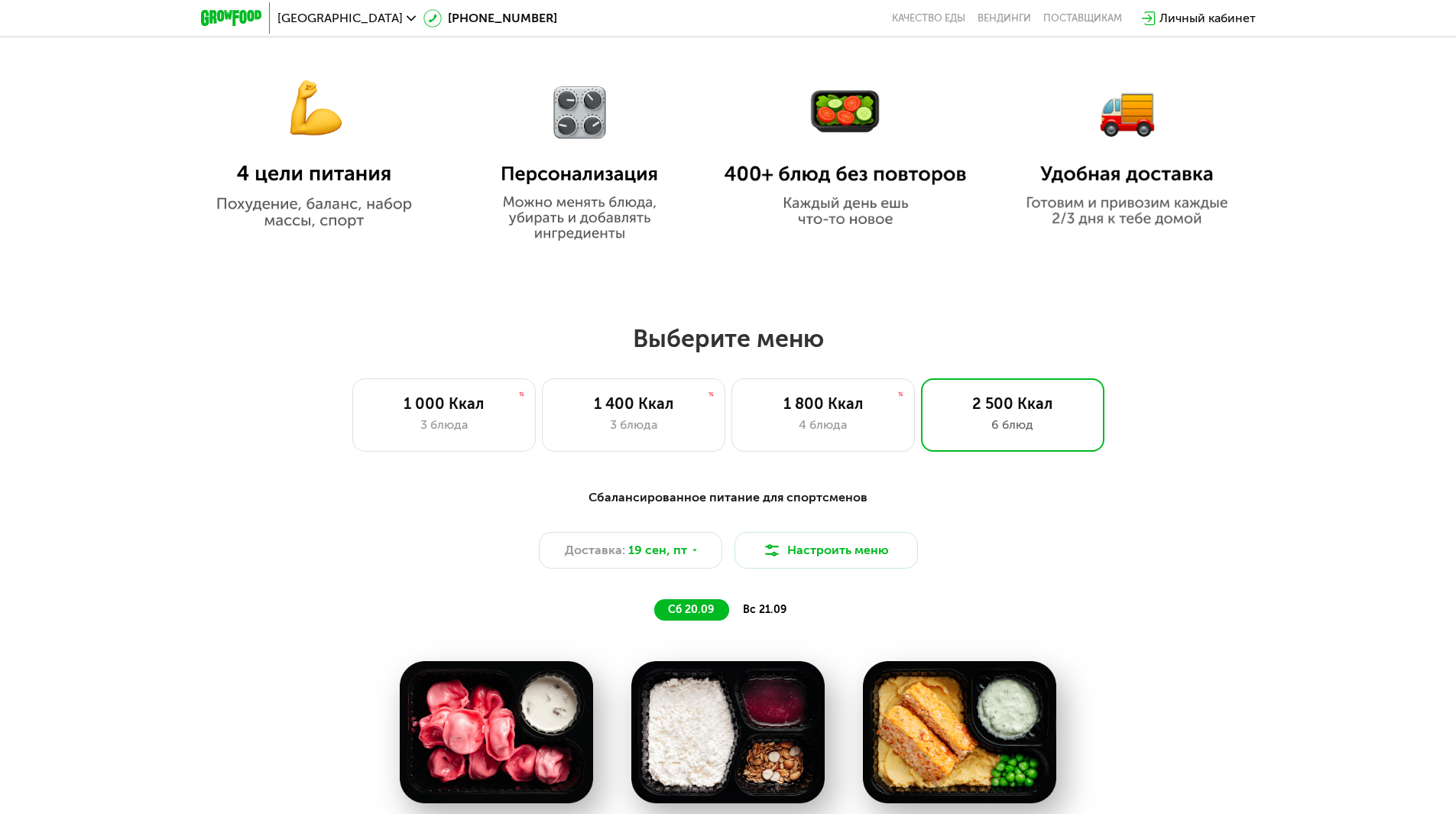
scroll to position [692, 0]
